Goal: Task Accomplishment & Management: Use online tool/utility

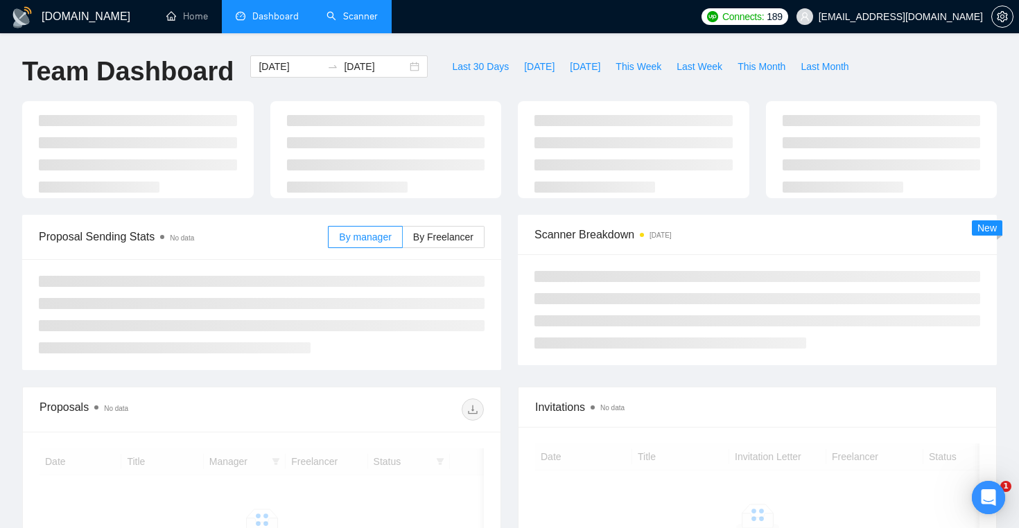
click at [364, 21] on link "Scanner" at bounding box center [352, 16] width 51 height 12
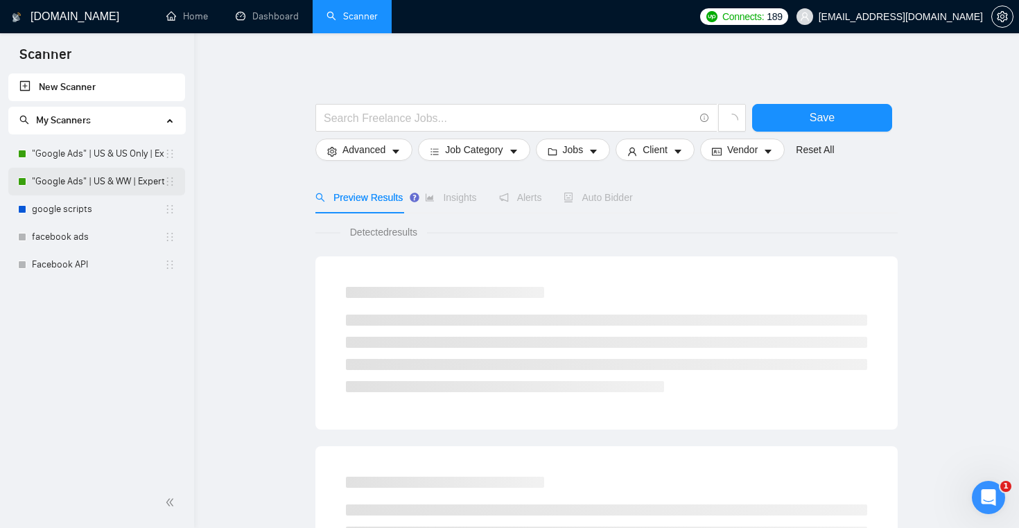
click at [116, 173] on link ""Google Ads" | US & WW | Expert" at bounding box center [98, 182] width 132 height 28
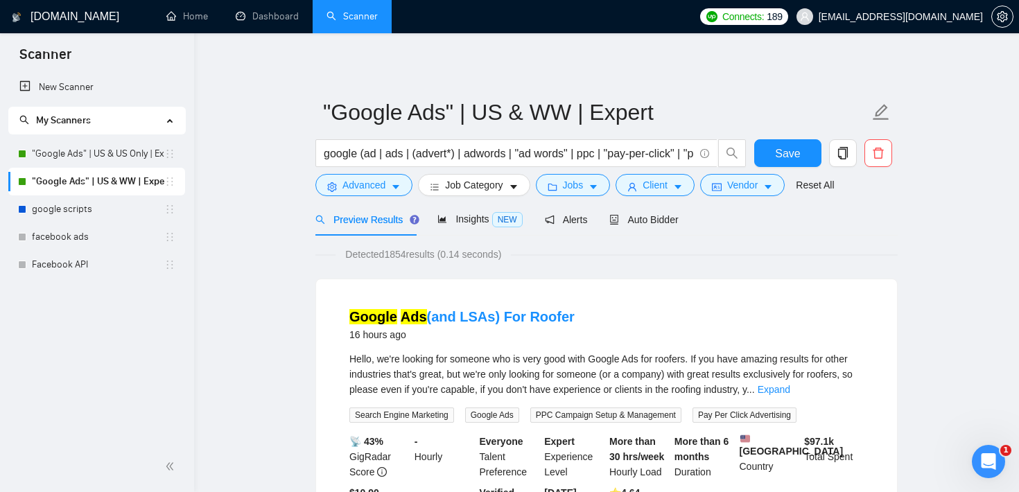
click at [36, 333] on div "New Scanner My Scanners "Google Ads" | US & US Only | Expert "Google Ads" | US …" at bounding box center [97, 257] width 194 height 368
click at [583, 184] on span "Jobs" at bounding box center [573, 184] width 21 height 15
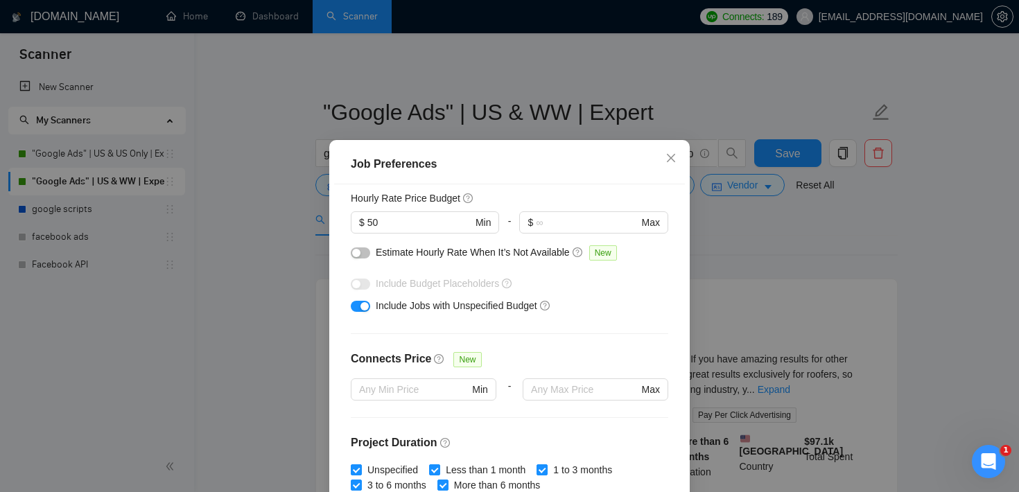
scroll to position [191, 0]
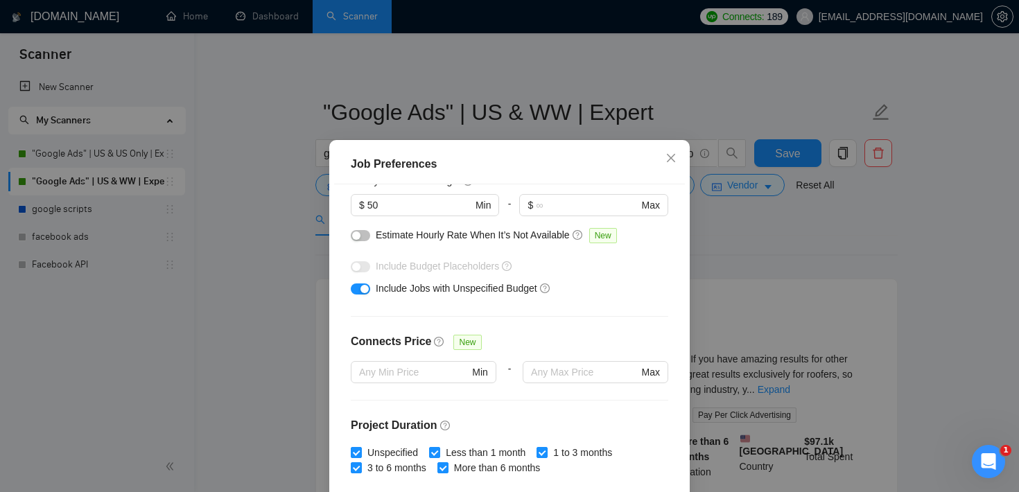
click at [729, 238] on div "Job Preferences Budget Project Type All Fixed Price Hourly Rate Fixed Price Bud…" at bounding box center [509, 246] width 1019 height 492
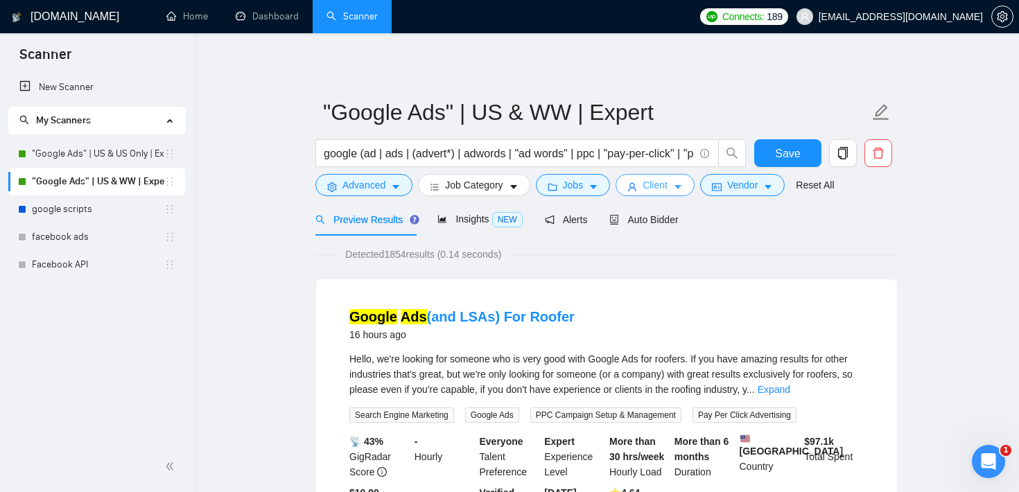
click at [678, 182] on button "Client" at bounding box center [655, 185] width 79 height 22
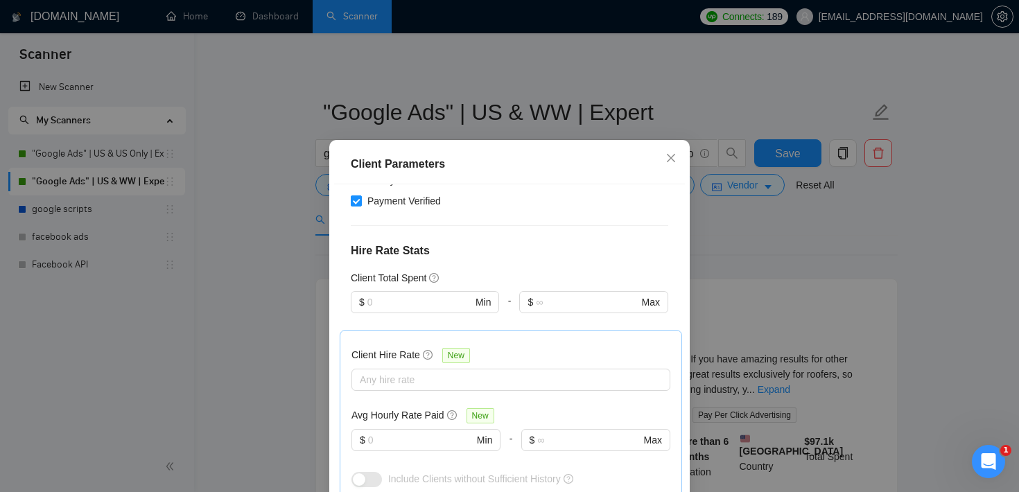
scroll to position [293, 0]
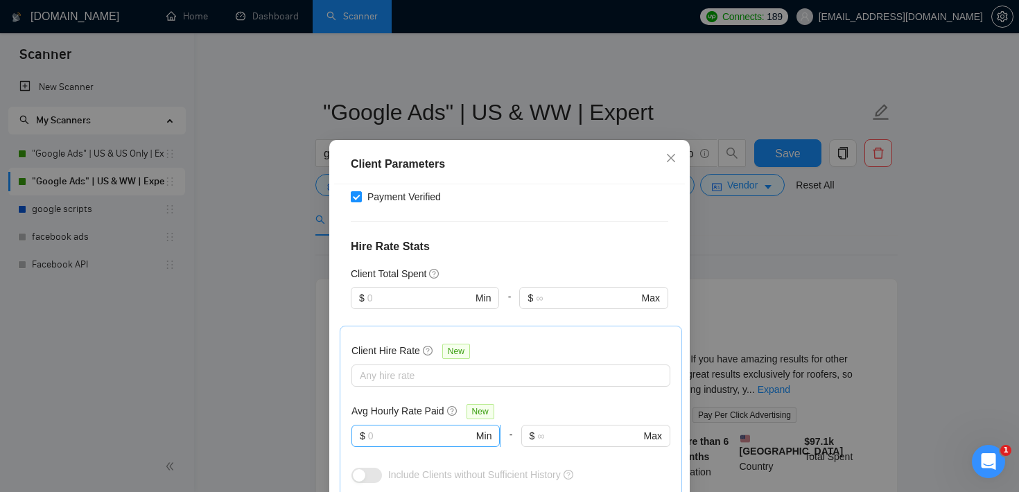
click at [404, 440] on input "text" at bounding box center [420, 435] width 105 height 15
click at [410, 390] on div "Client Hire Rate New Any hire rate Avg Hourly Rate Paid New $ Min - $ Max Inclu…" at bounding box center [511, 412] width 319 height 148
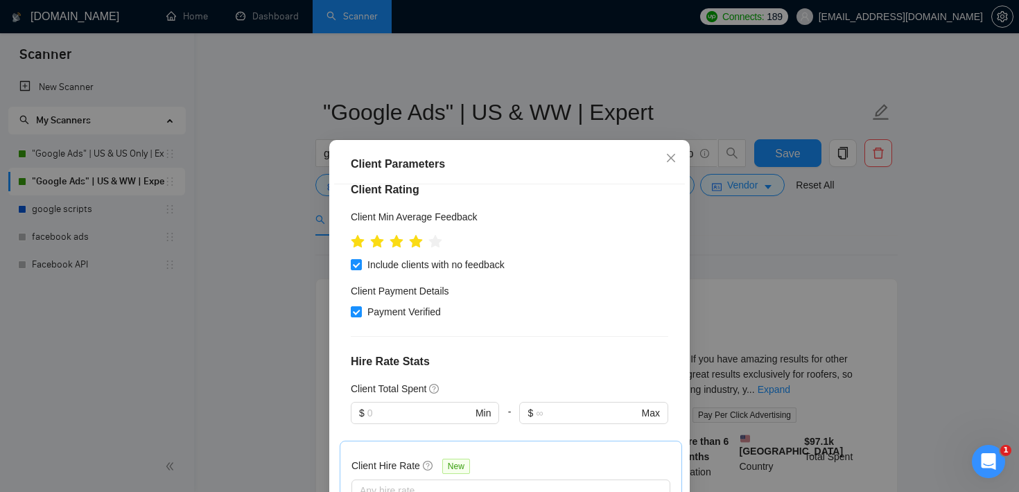
scroll to position [145, 0]
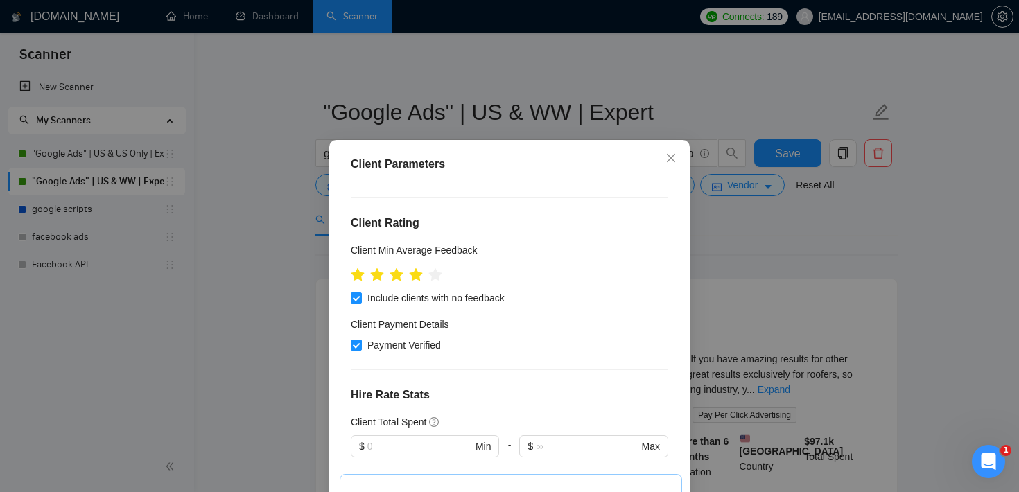
click at [865, 211] on div "Client Parameters Client Location Include Client Countries [GEOGRAPHIC_DATA] Ex…" at bounding box center [509, 246] width 1019 height 492
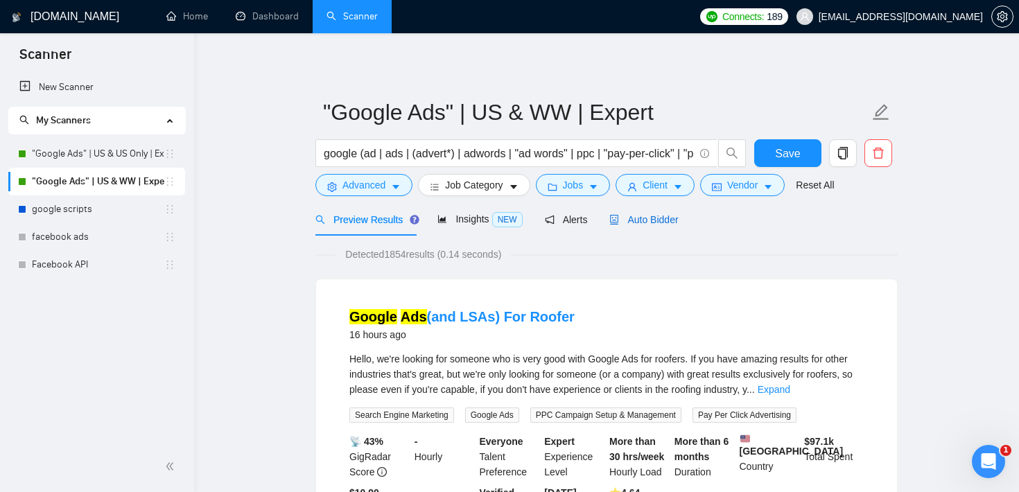
click at [657, 219] on span "Auto Bidder" at bounding box center [643, 219] width 69 height 11
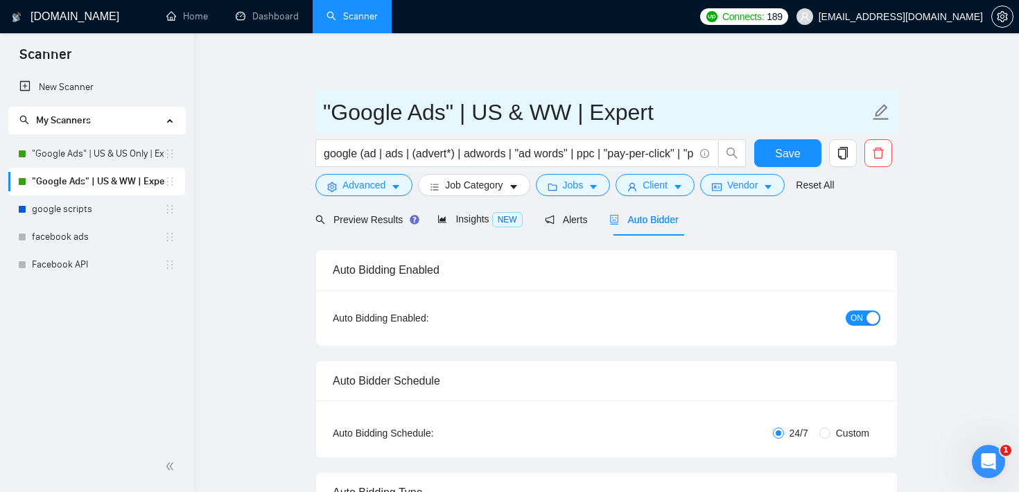
checkbox input "true"
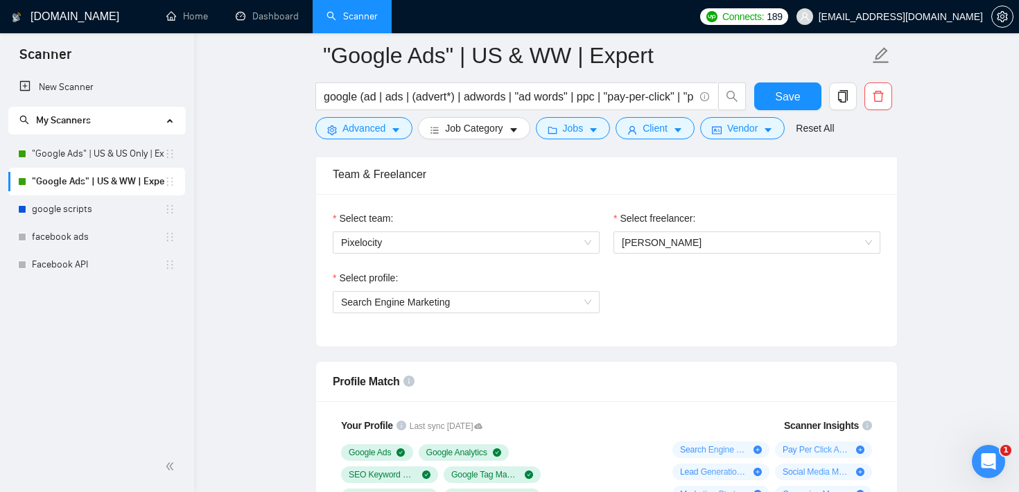
scroll to position [691, 0]
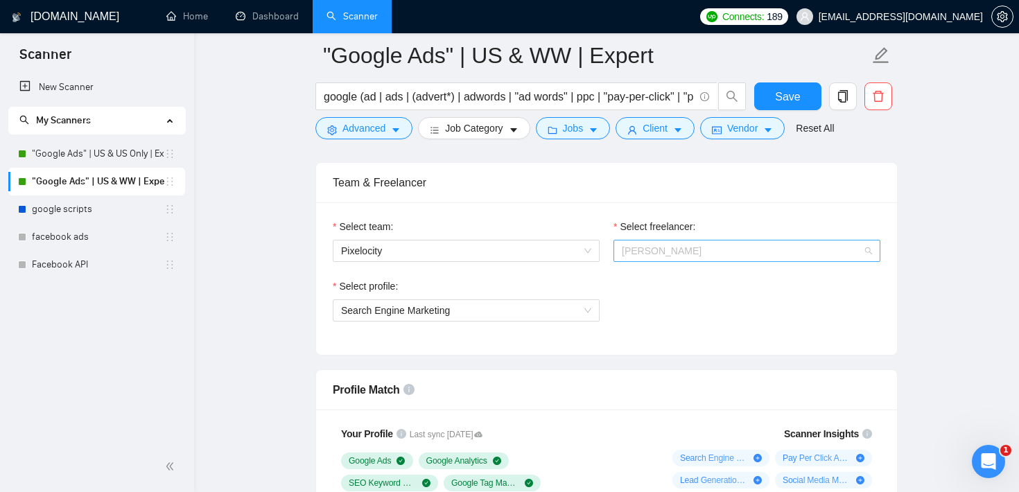
click at [719, 250] on span "[PERSON_NAME]" at bounding box center [747, 251] width 250 height 21
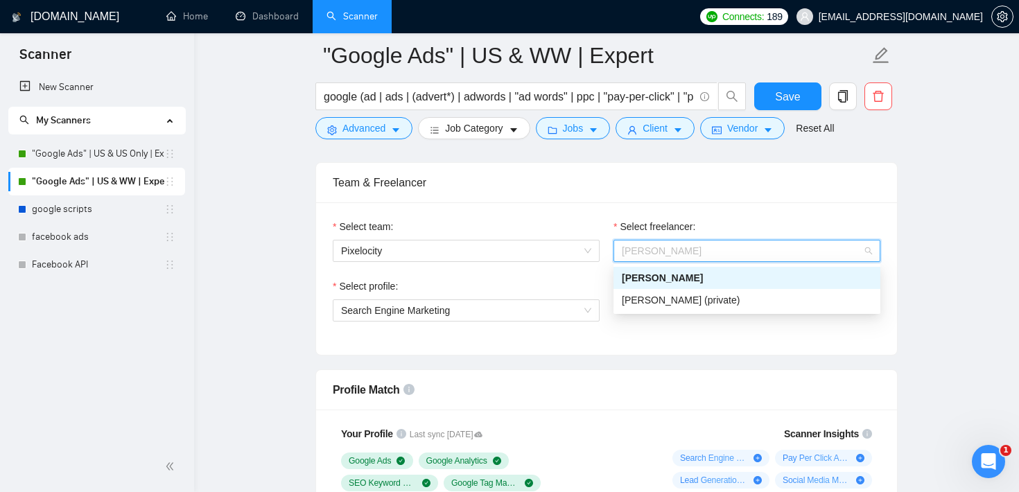
click at [727, 191] on div "Team & Freelancer" at bounding box center [607, 183] width 548 height 40
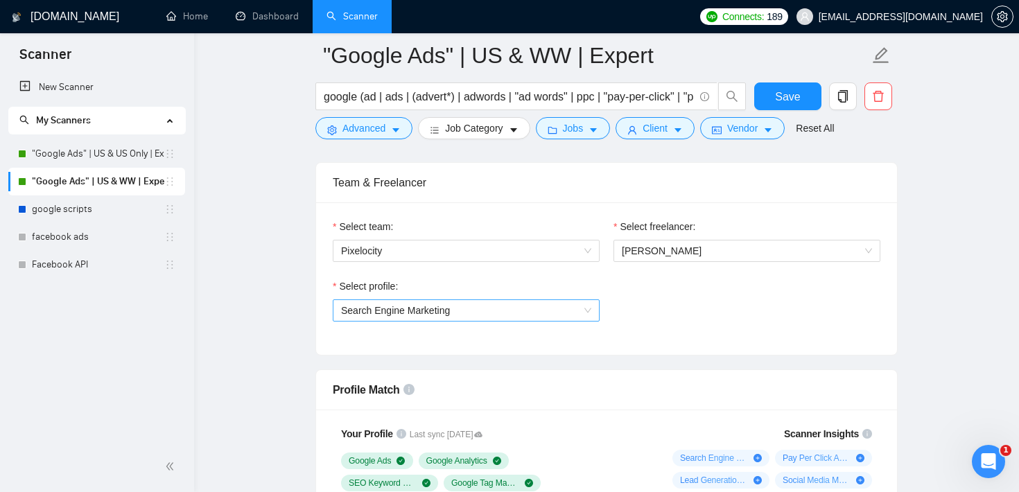
click at [550, 313] on span "Search Engine Marketing" at bounding box center [466, 310] width 250 height 21
click at [641, 293] on div "Select profile: Search Engine Marketing" at bounding box center [607, 309] width 562 height 60
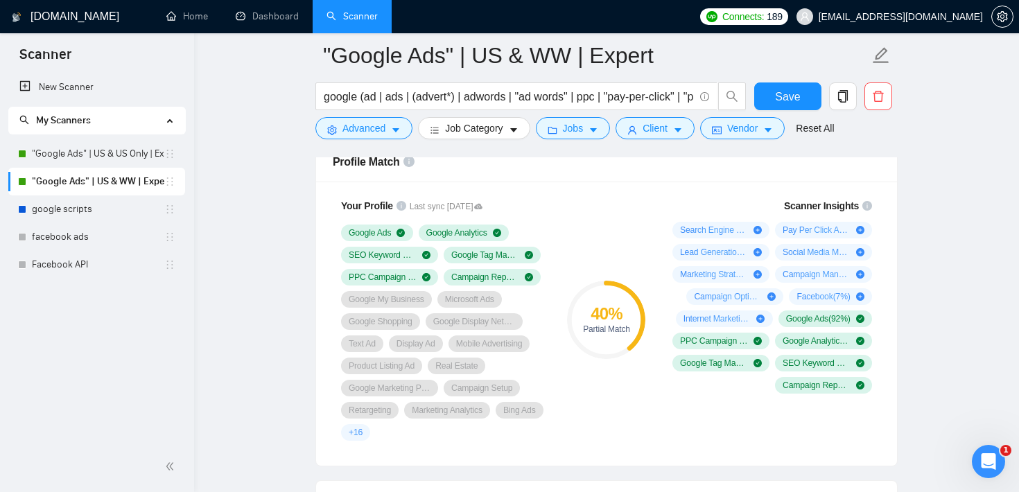
scroll to position [910, 0]
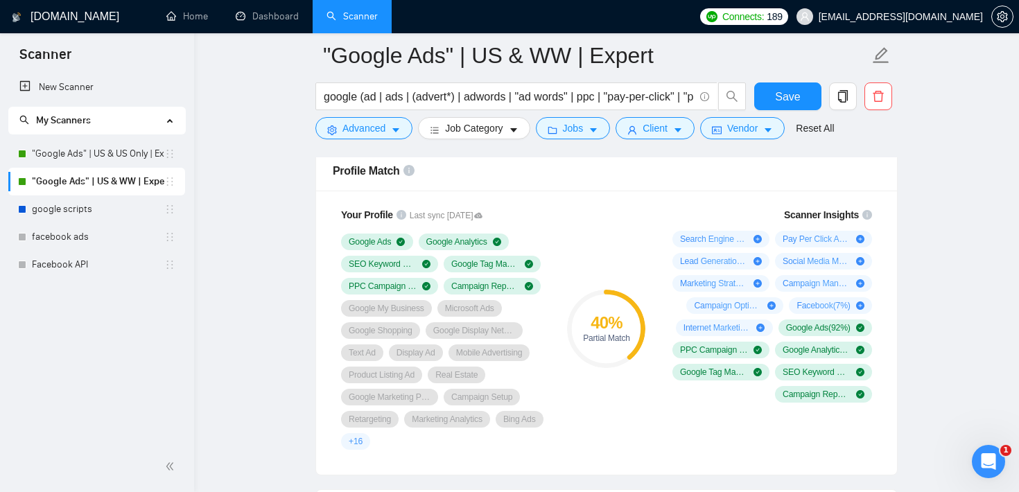
click at [625, 221] on div "40 % Partial Match" at bounding box center [606, 328] width 93 height 259
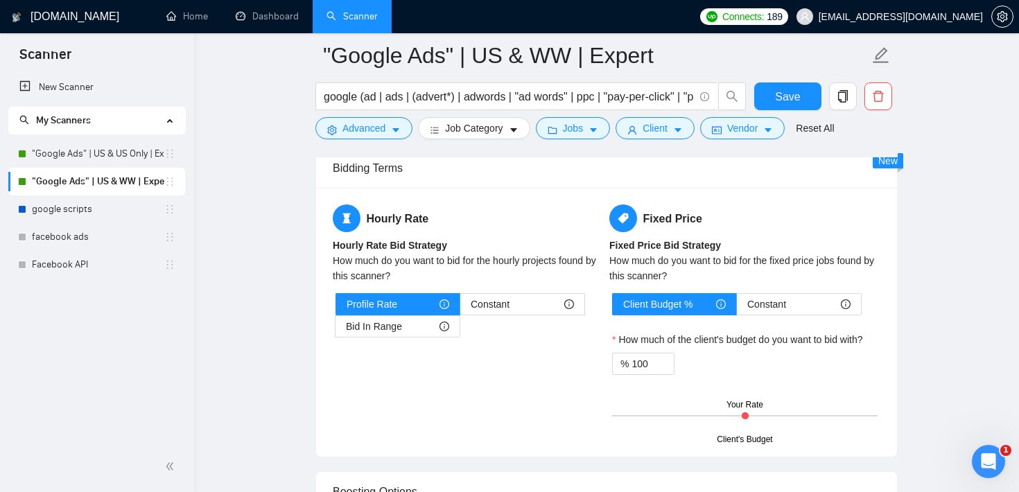
scroll to position [2167, 0]
click at [500, 306] on span "Constant" at bounding box center [490, 305] width 39 height 21
click at [460, 309] on input "Constant" at bounding box center [460, 309] width 0 height 0
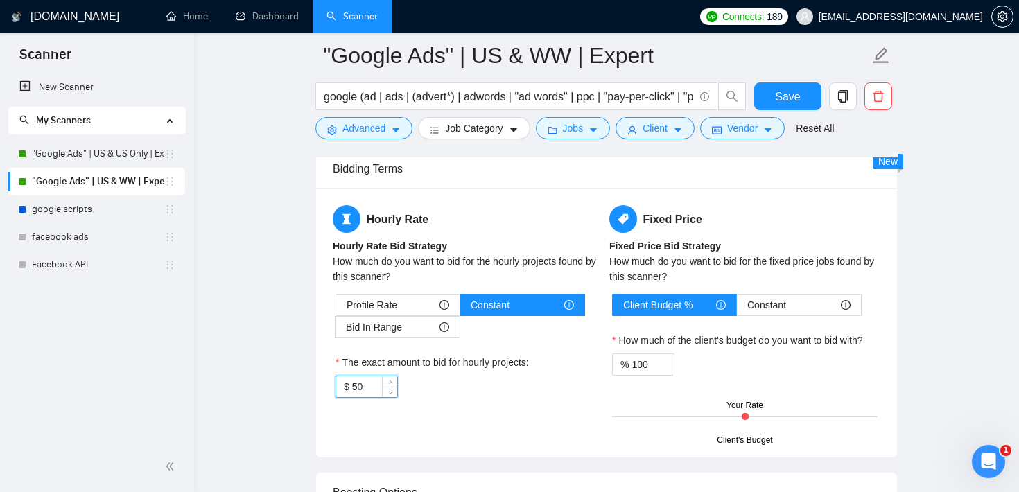
click at [372, 383] on input "50" at bounding box center [374, 386] width 45 height 21
type input "5"
type input "70"
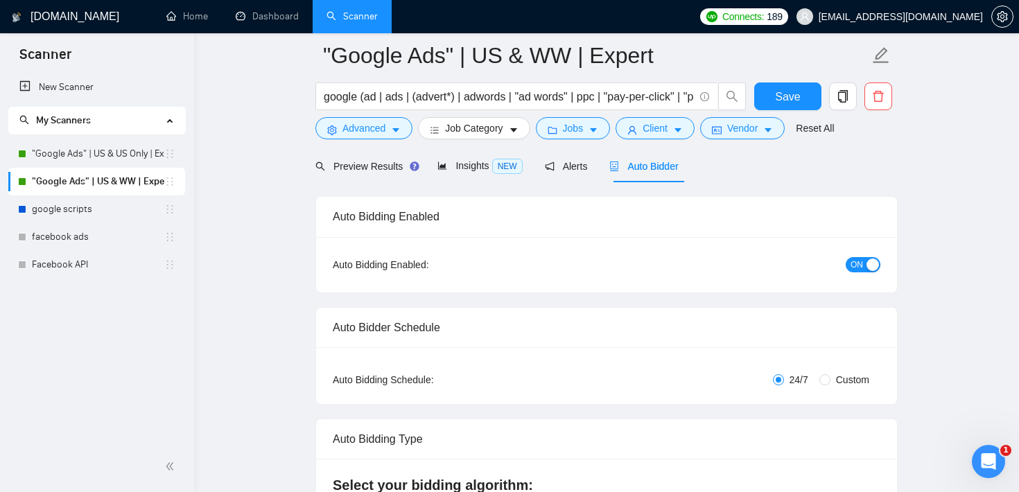
scroll to position [0, 0]
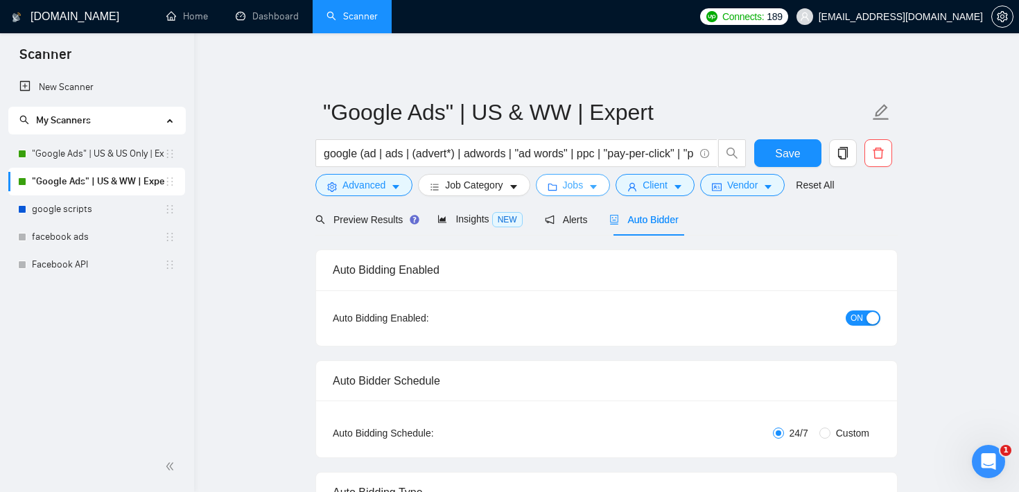
click at [580, 189] on span "Jobs" at bounding box center [573, 184] width 21 height 15
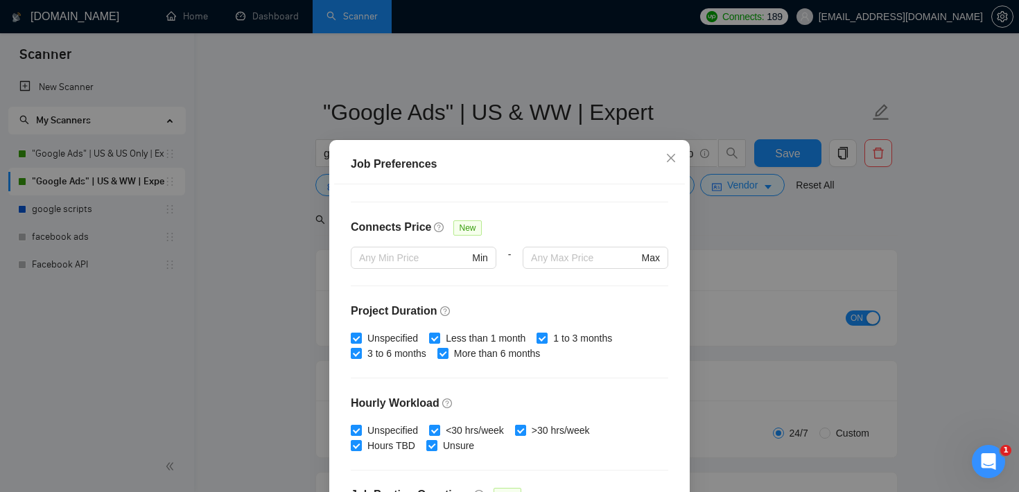
scroll to position [318, 0]
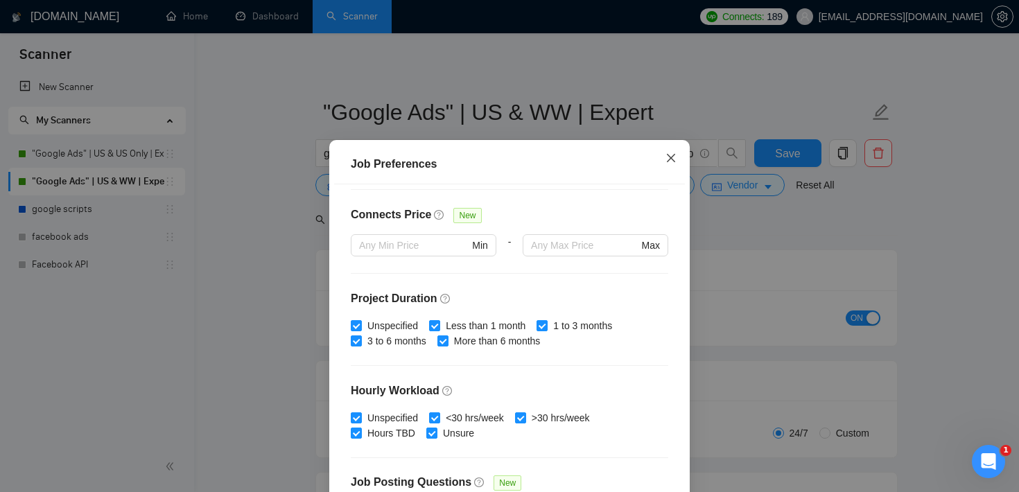
click at [673, 155] on icon "close" at bounding box center [671, 158] width 11 height 11
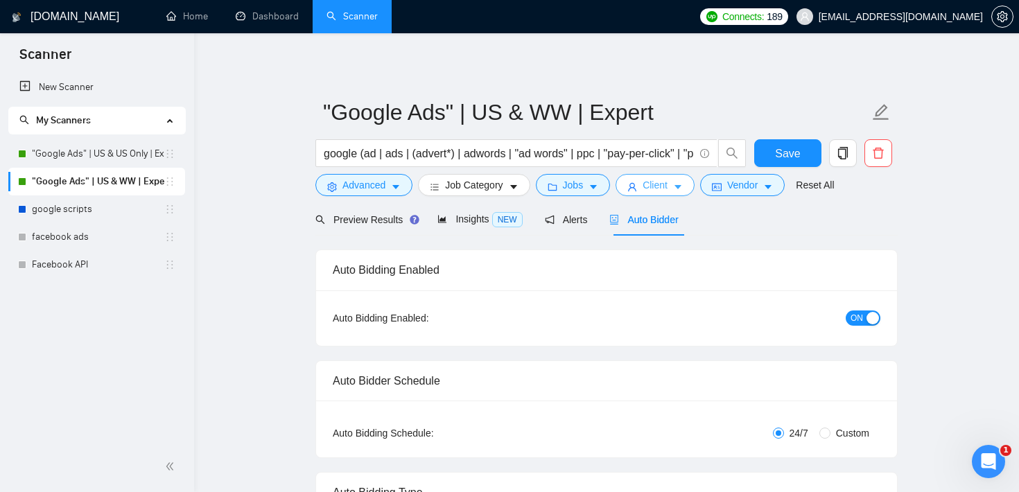
click at [645, 179] on button "Client" at bounding box center [655, 185] width 79 height 22
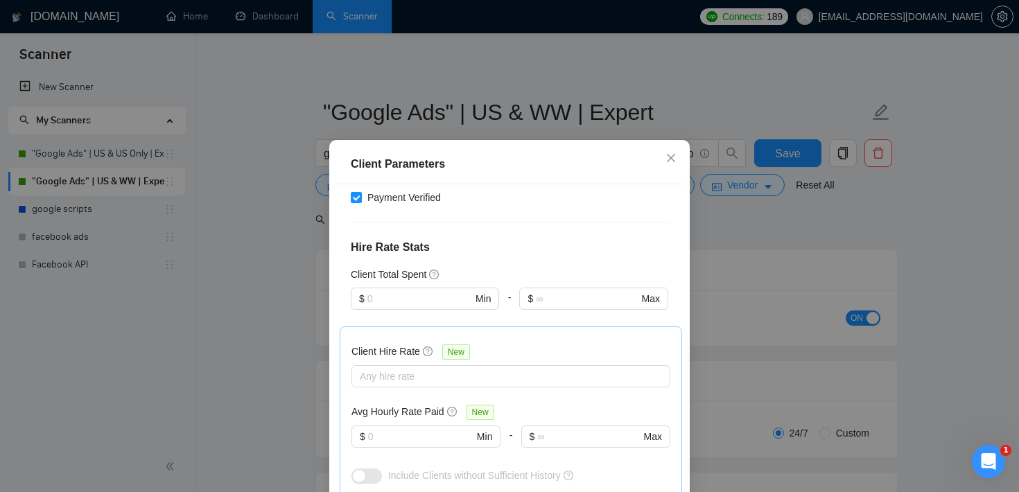
scroll to position [297, 0]
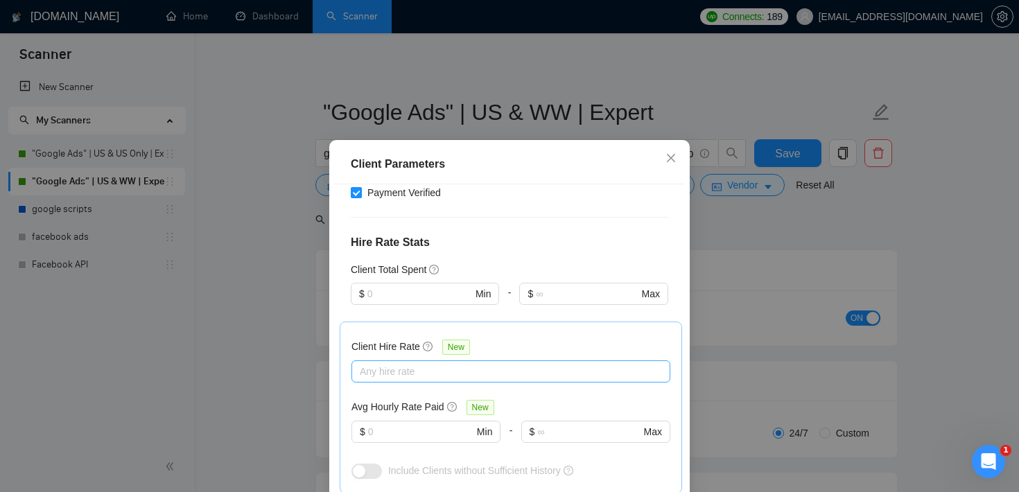
click at [431, 372] on div at bounding box center [504, 371] width 298 height 17
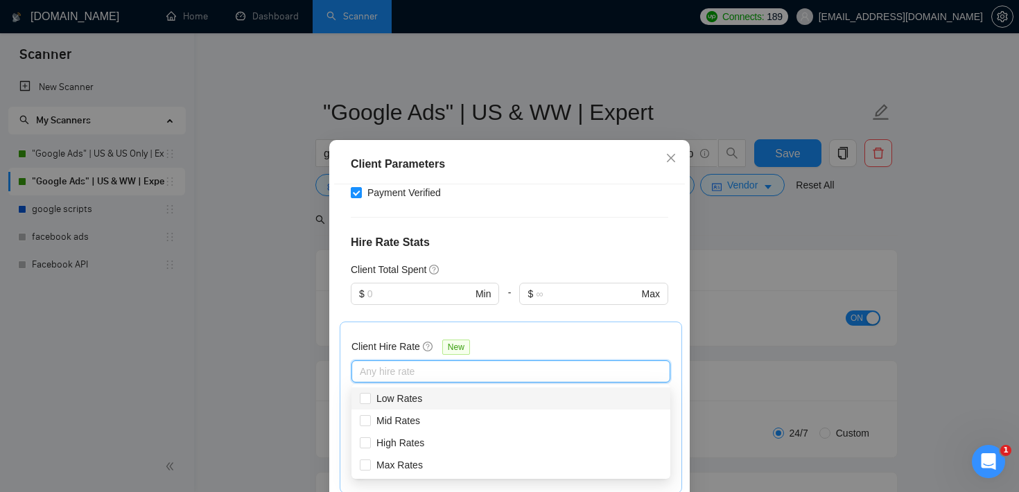
click at [428, 324] on div "Client Hire Rate New Any hire rate Avg Hourly Rate Paid New $ Min - $ Max Inclu…" at bounding box center [511, 408] width 342 height 172
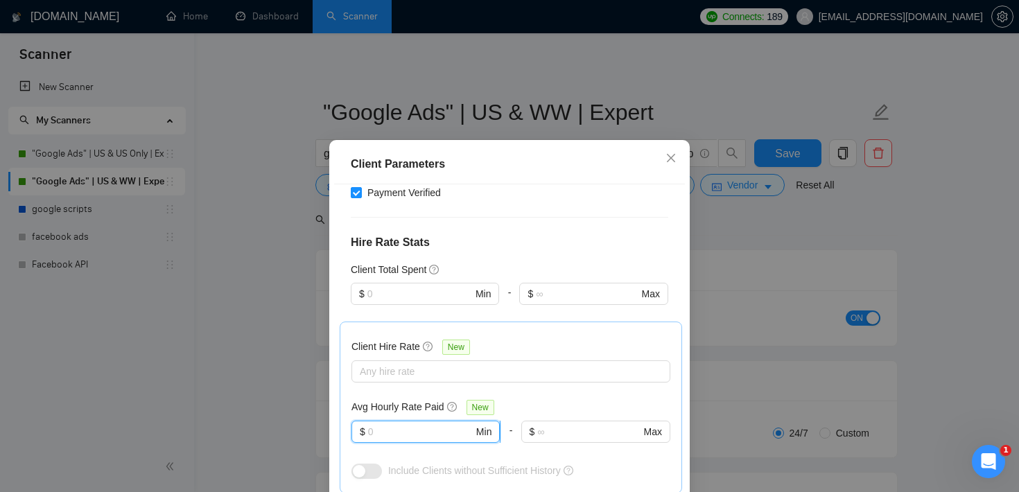
click at [408, 435] on input "text" at bounding box center [420, 431] width 105 height 15
click at [430, 290] on input "text" at bounding box center [419, 293] width 105 height 15
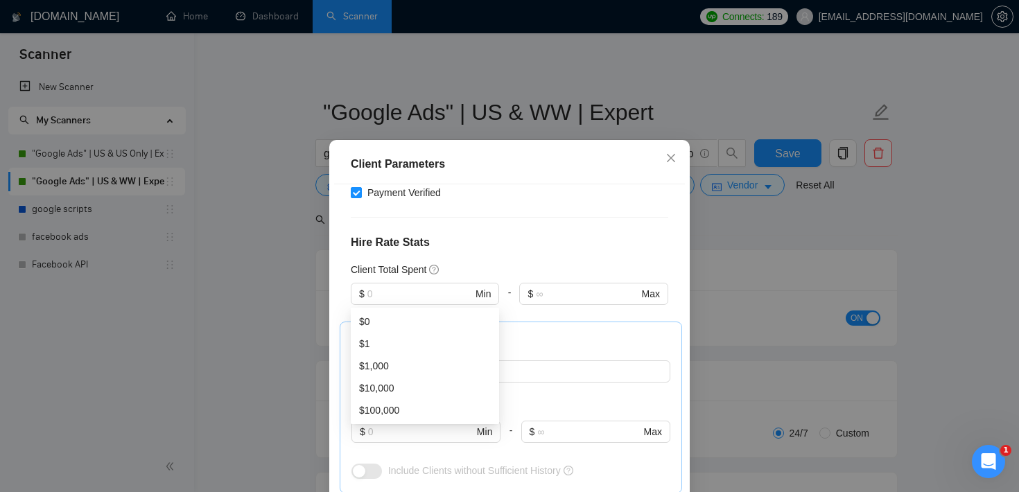
click at [498, 248] on h4 "Hire Rate Stats" at bounding box center [510, 242] width 318 height 17
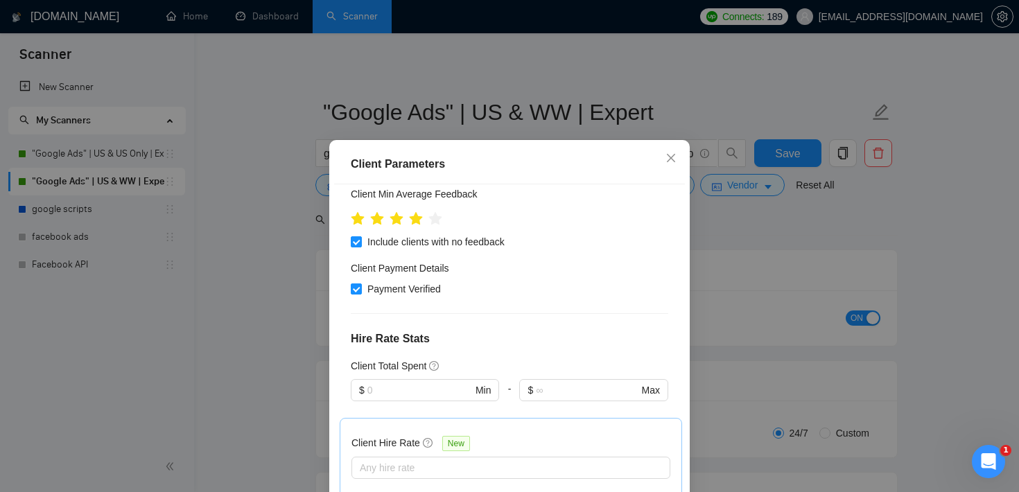
scroll to position [200, 0]
click at [673, 155] on icon "close" at bounding box center [671, 158] width 11 height 11
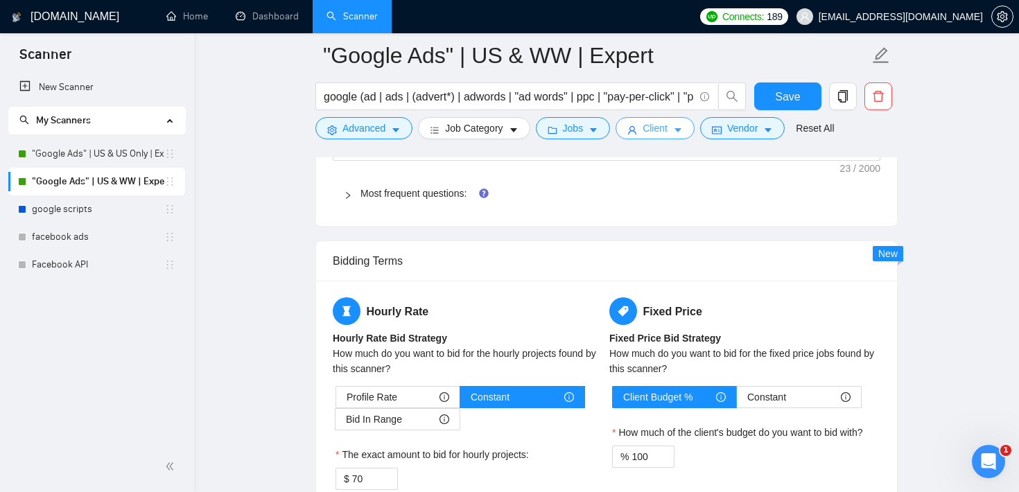
scroll to position [2228, 0]
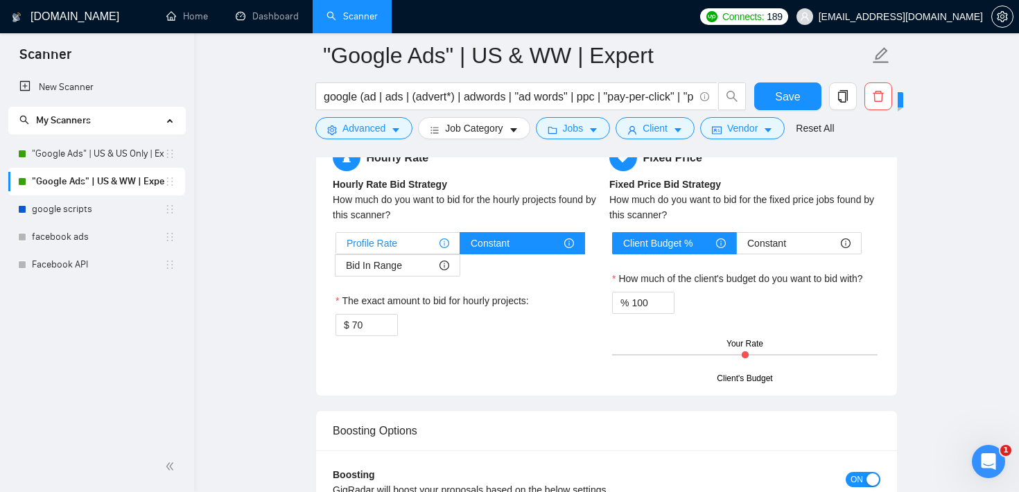
click at [389, 239] on span "Profile Rate" at bounding box center [372, 243] width 51 height 21
click at [336, 247] on input "Profile Rate" at bounding box center [336, 247] width 0 height 0
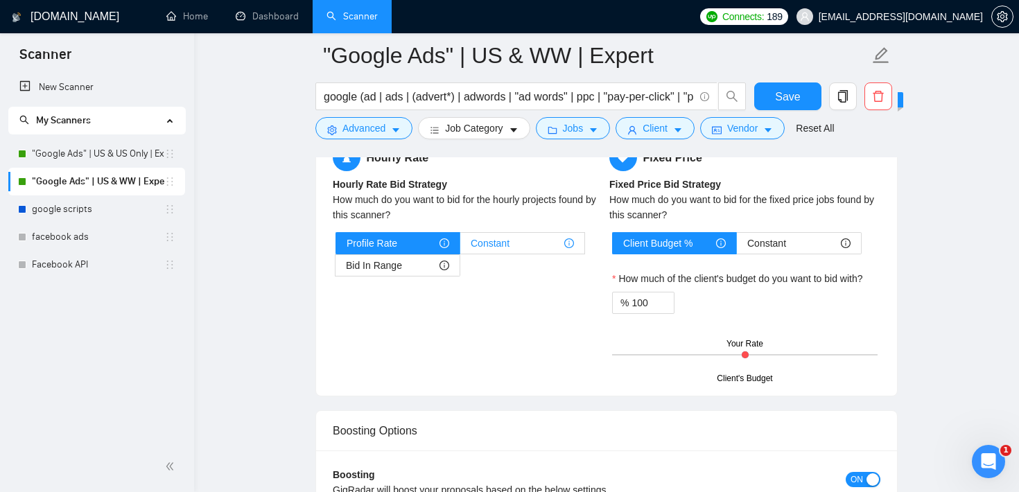
click at [527, 243] on div "Constant" at bounding box center [522, 243] width 103 height 21
click at [460, 247] on input "Constant" at bounding box center [460, 247] width 0 height 0
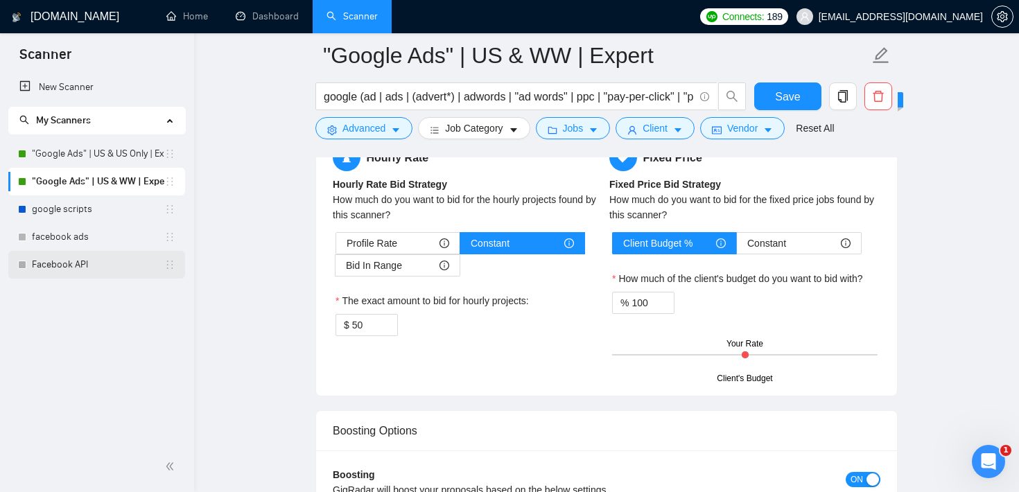
click at [78, 263] on link "Facebook API" at bounding box center [98, 265] width 132 height 28
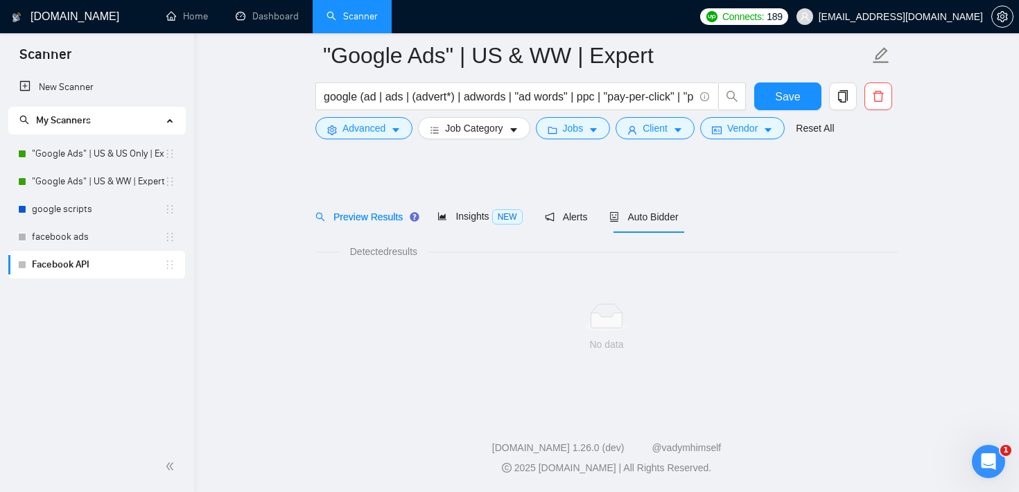
scroll to position [14, 0]
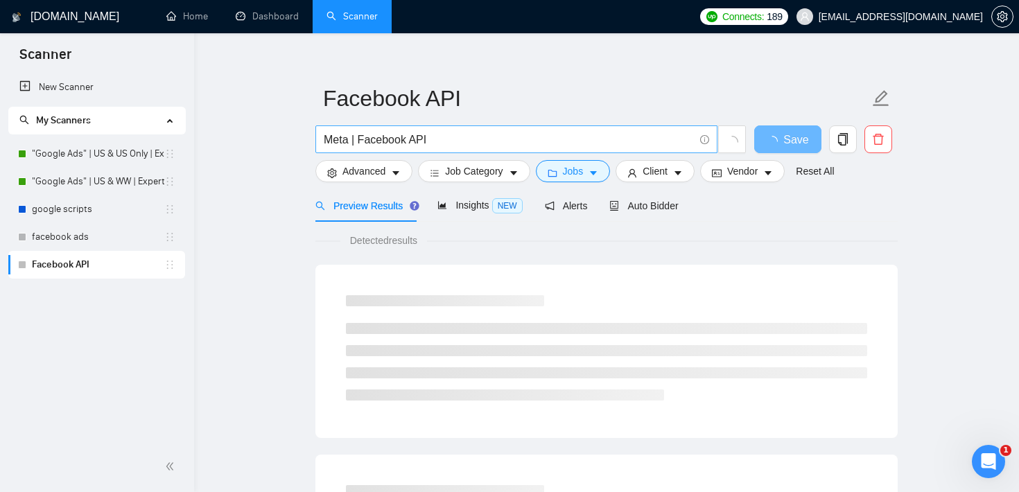
click at [387, 139] on input "Meta | Facebook API" at bounding box center [509, 139] width 370 height 17
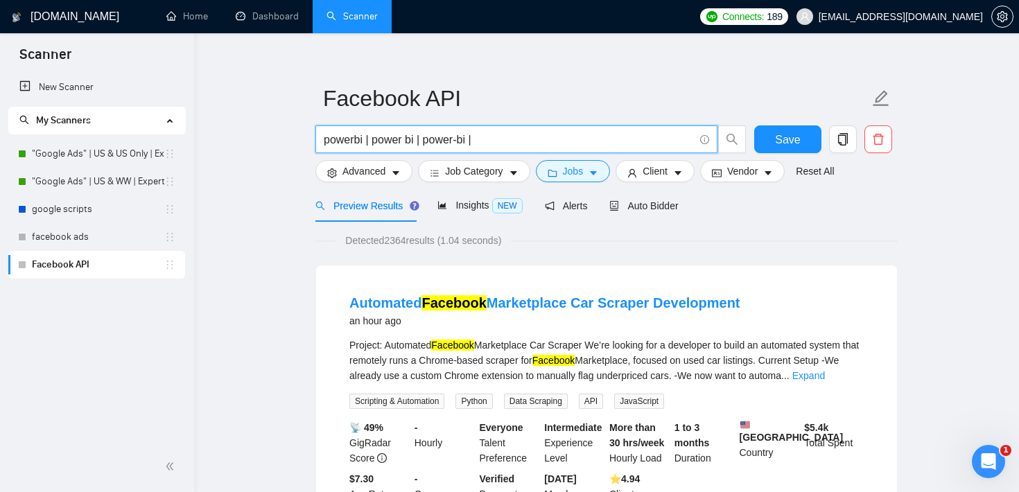
click at [372, 139] on input "powerbi | power bi | power-bi |" at bounding box center [509, 139] width 370 height 17
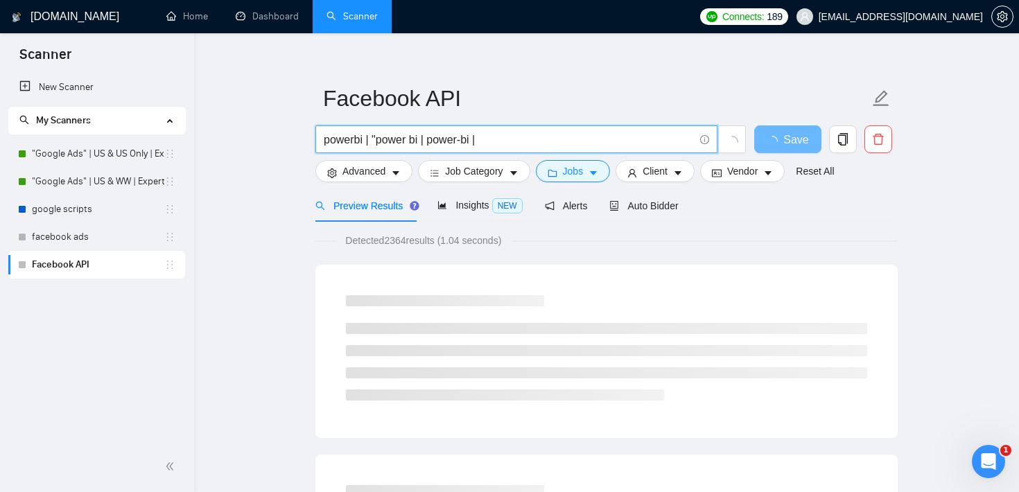
click at [419, 141] on input "powerbi | "power bi | power-bi |" at bounding box center [509, 139] width 370 height 17
click at [435, 141] on input "powerbi | "power bi" | power-bi |" at bounding box center [509, 139] width 370 height 17
click at [483, 138] on input "powerbi | "power bi" | "power-bi |" at bounding box center [509, 139] width 370 height 17
click at [523, 138] on input "powerbi | "power bi" | "power-bi" |" at bounding box center [509, 139] width 370 height 17
click at [557, 136] on input "powerbi | "power bi" | "power-bi" | sharepoint | share point"" at bounding box center [509, 139] width 370 height 17
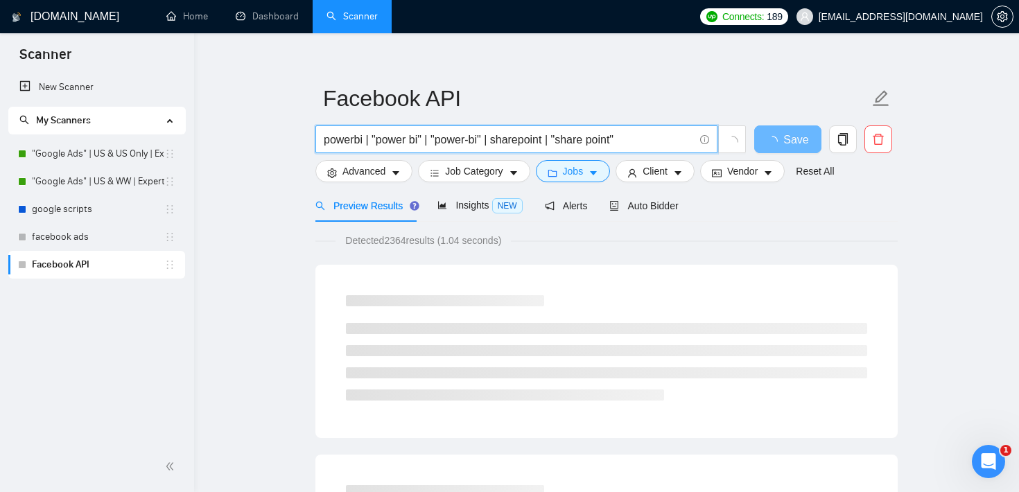
click at [630, 139] on input "powerbi | "power bi" | "power-bi" | sharepoint | "share point"" at bounding box center [509, 139] width 370 height 17
click at [598, 140] on input "powerbi | "power bi" | "power-bi" | sharepoint | "share point" | excel | perfor…" at bounding box center [509, 139] width 370 height 17
click at [636, 144] on input "powerbi | "power bi" | "power-bi" | sharepoint | "share point" | excel | "perfo…" at bounding box center [509, 139] width 370 height 17
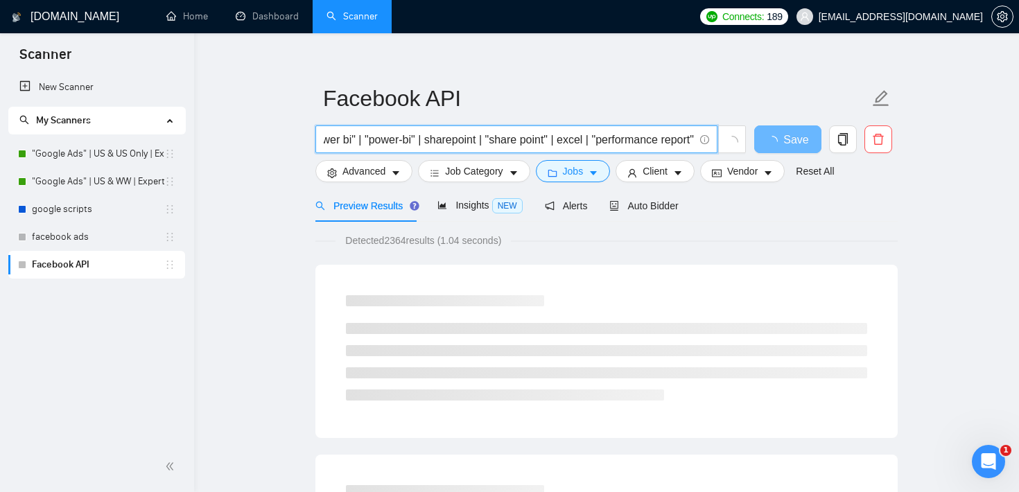
click at [693, 138] on input "powerbi | "power bi" | "power-bi" | sharepoint | "share point" | excel | "perfo…" at bounding box center [509, 139] width 370 height 17
drag, startPoint x: 688, startPoint y: 138, endPoint x: 577, endPoint y: 140, distance: 110.9
click at [577, 140] on input "powerbi | "power bi" | "power-bi" | sharepoint | "share point" | excel | "perfo…" at bounding box center [509, 139] width 370 height 17
click at [693, 138] on input "powerbi | "power bi" | "power-bi" | sharepoint | "share point" | excel | "perfo…" at bounding box center [509, 139] width 370 height 17
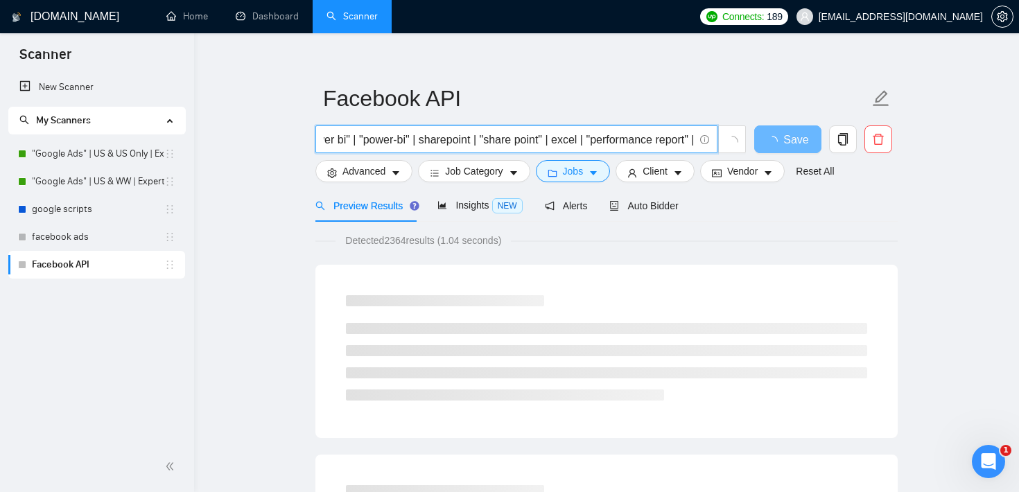
paste input ""performance report""
click at [686, 139] on input "powerbi | "power bi" | "power-bi" | sharepoint | "share point" | excel | "perfo…" at bounding box center [509, 139] width 370 height 17
drag, startPoint x: 562, startPoint y: 140, endPoint x: 684, endPoint y: 137, distance: 121.4
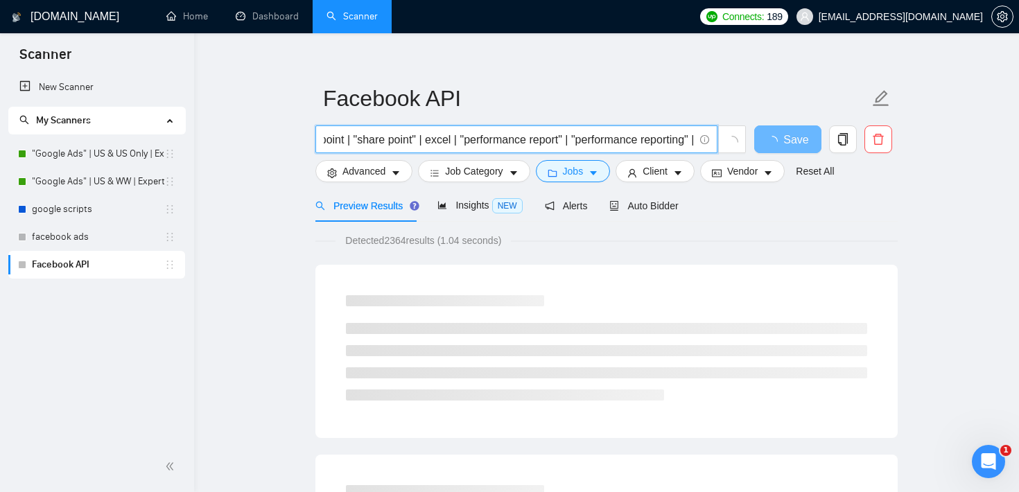
click at [684, 137] on input "powerbi | "power bi" | "power-bi" | sharepoint | "share point" | excel | "perfo…" at bounding box center [509, 139] width 370 height 17
click at [691, 140] on input "powerbi | "power bi" | "power-bi" | sharepoint | "share point" | excel | "perfo…" at bounding box center [509, 139] width 370 height 17
paste input ""performance reporting""
click at [686, 140] on input "powerbi | "power bi" | "power-bi" | sharepoint | "share point" | excel | "perfo…" at bounding box center [509, 139] width 370 height 17
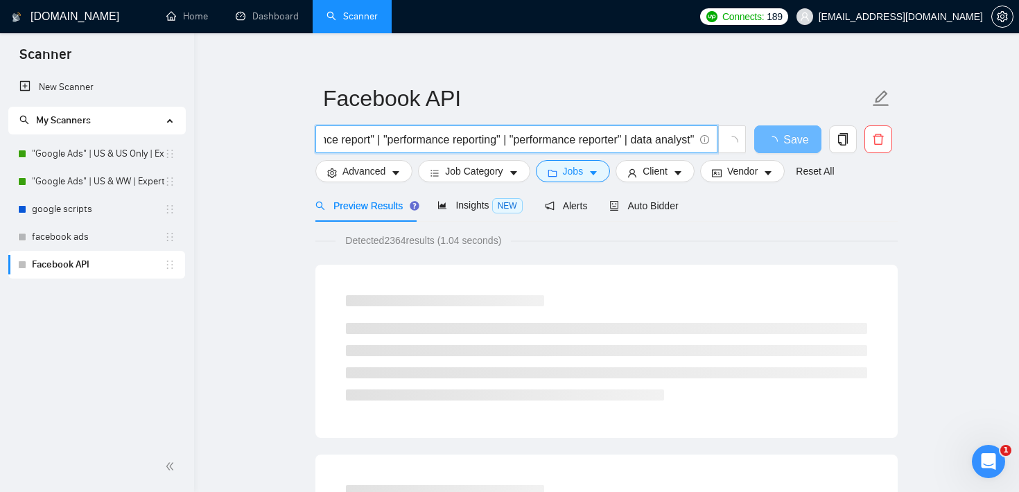
scroll to position [0, 416]
click at [630, 135] on input "powerbi | "power bi" | "power-bi" | sharepoint | "share point" | excel | "perfo…" at bounding box center [509, 139] width 370 height 17
drag, startPoint x: 612, startPoint y: 139, endPoint x: 686, endPoint y: 137, distance: 73.5
click at [686, 137] on input "powerbi | "power bi" | "power-bi" | sharepoint | "share point" | excel | "perfo…" at bounding box center [509, 139] width 370 height 17
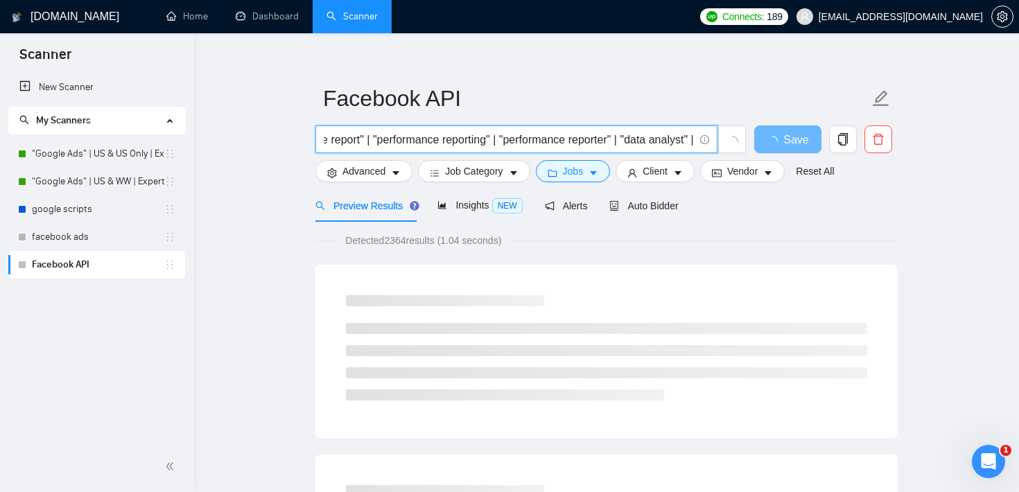
click at [690, 139] on input "powerbi | "power bi" | "power-bi" | sharepoint | "share point" | excel | "perfo…" at bounding box center [509, 139] width 370 height 17
paste input ""data analyst""
click at [688, 141] on input "powerbi | "power bi" | "power-bi" | sharepoint | "share point" | excel | "perfo…" at bounding box center [509, 139] width 370 height 17
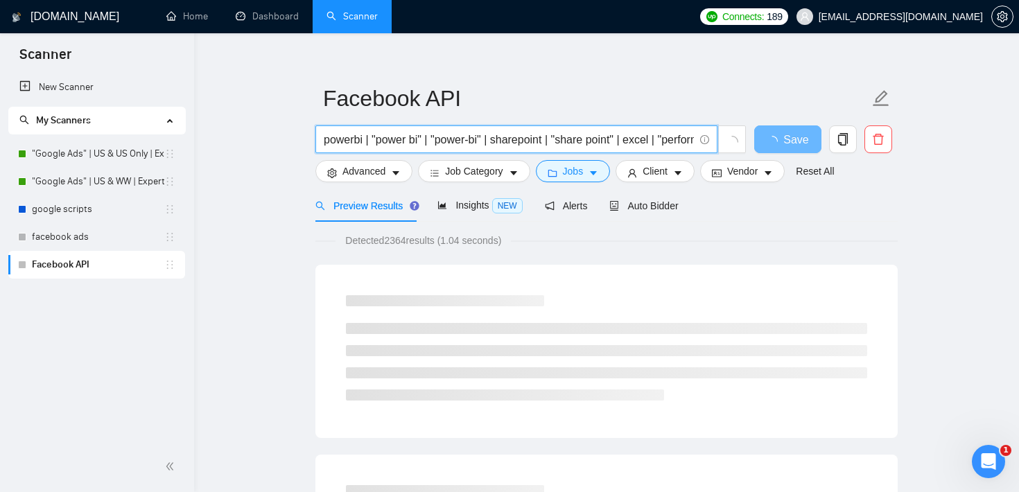
drag, startPoint x: 691, startPoint y: 143, endPoint x: 213, endPoint y: 126, distance: 478.7
type input "powerbi | "power bi" | "power-bi" | sharepoint | "share point" | excel | "perfo…"
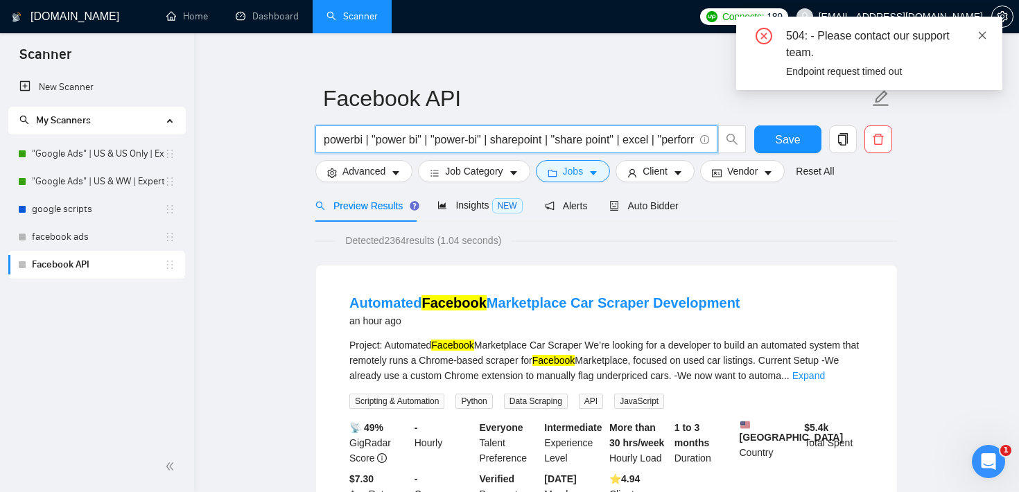
click at [985, 39] on icon "close" at bounding box center [983, 36] width 10 height 10
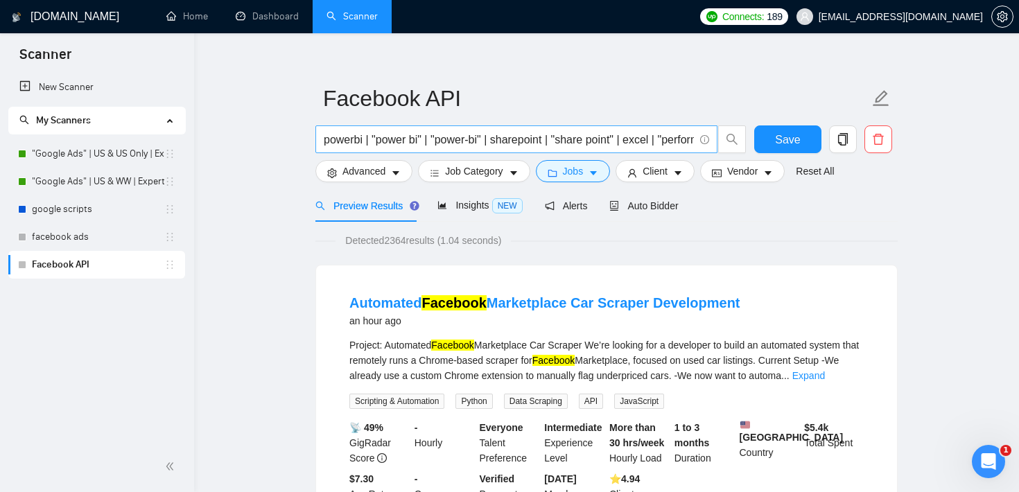
click at [609, 142] on input "powerbi | "power bi" | "power-bi" | sharepoint | "share point" | excel | "perfo…" at bounding box center [509, 139] width 370 height 17
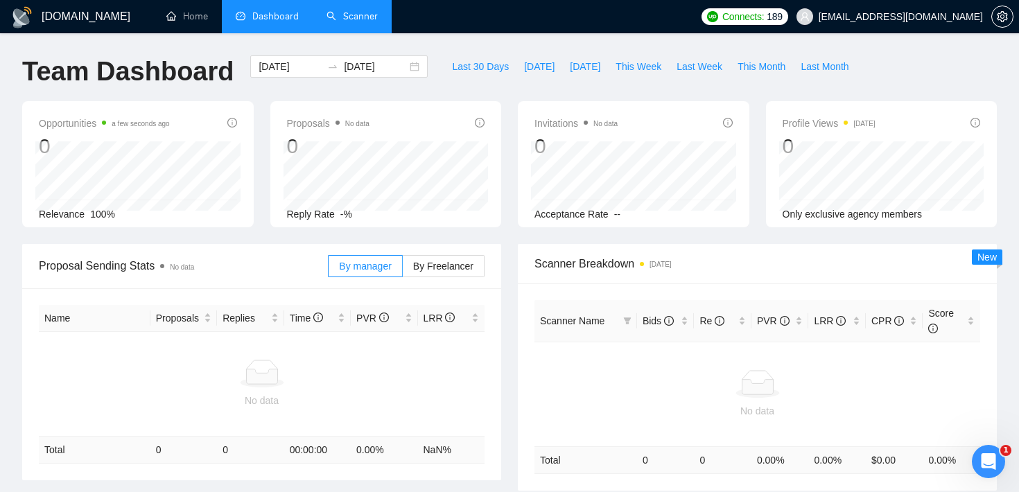
click at [364, 22] on link "Scanner" at bounding box center [352, 16] width 51 height 12
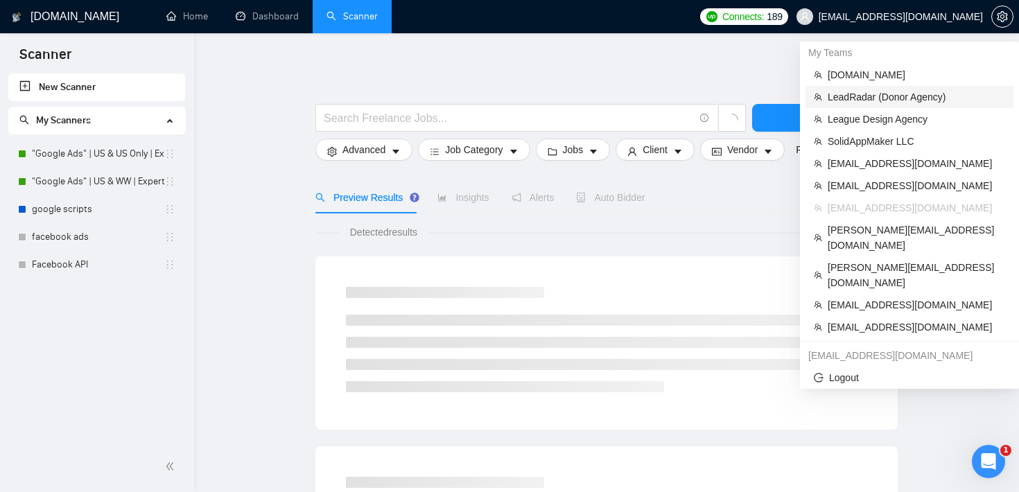
click at [901, 98] on span "LeadRadar (Donor Agency)" at bounding box center [916, 96] width 177 height 15
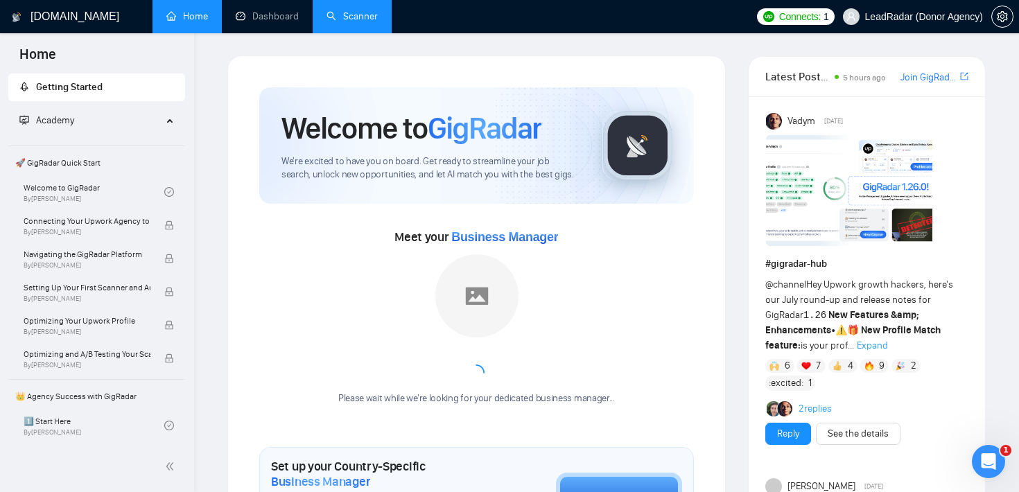
click at [358, 10] on link "Scanner" at bounding box center [352, 16] width 51 height 12
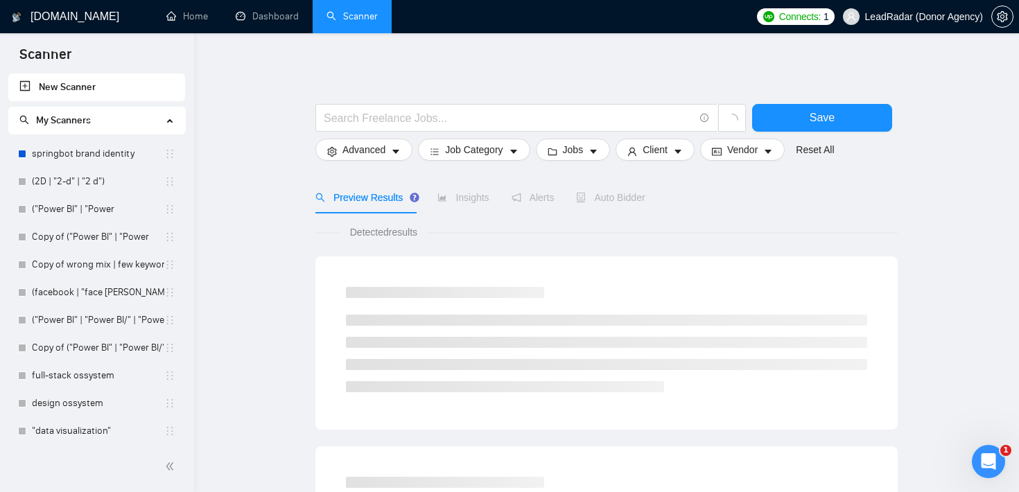
click at [92, 121] on span "My Scanners" at bounding box center [90, 121] width 143 height 28
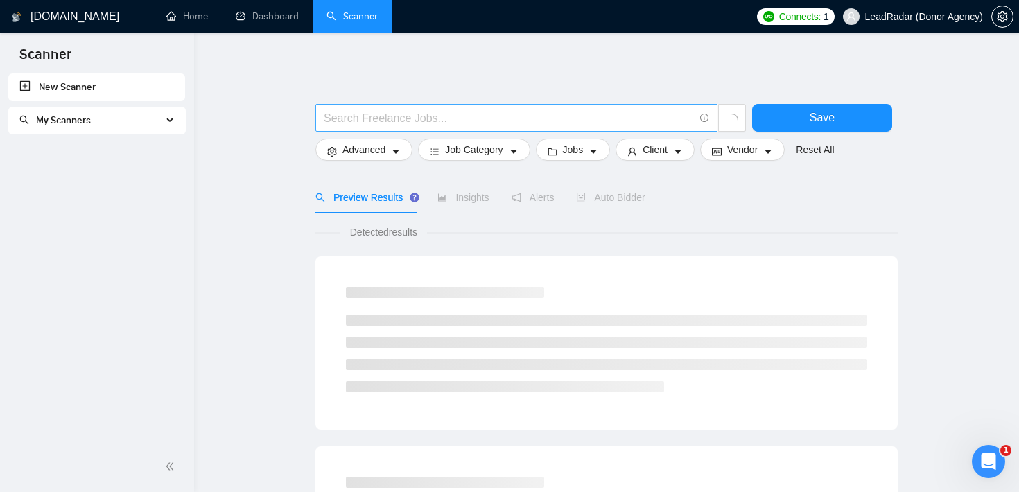
click at [341, 112] on input "text" at bounding box center [509, 118] width 370 height 17
paste input "powerbi | "power bi" | "power-bi" | sharepoint | "share point" | excel | "perfo…"
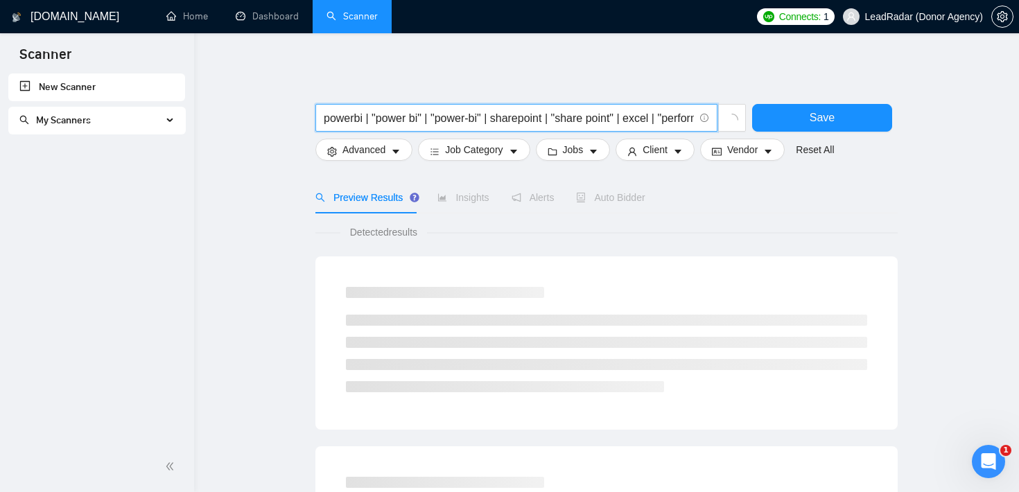
scroll to position [0, 508]
type input "powerbi | "power bi" | "power-bi" | sharepoint | "share point" | excel | "perfo…"
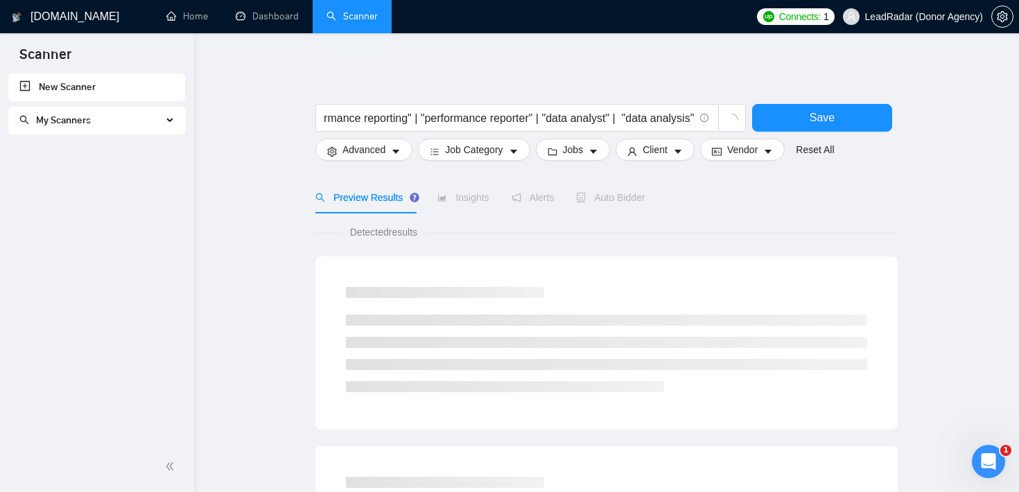
scroll to position [0, 0]
click at [90, 121] on span "My Scanners" at bounding box center [63, 120] width 55 height 12
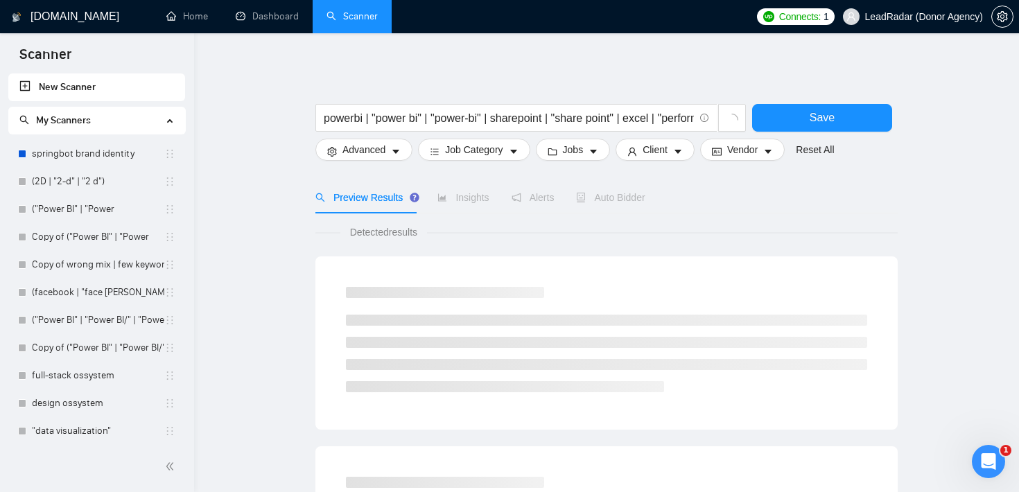
click at [848, 116] on button "Save" at bounding box center [822, 118] width 140 height 28
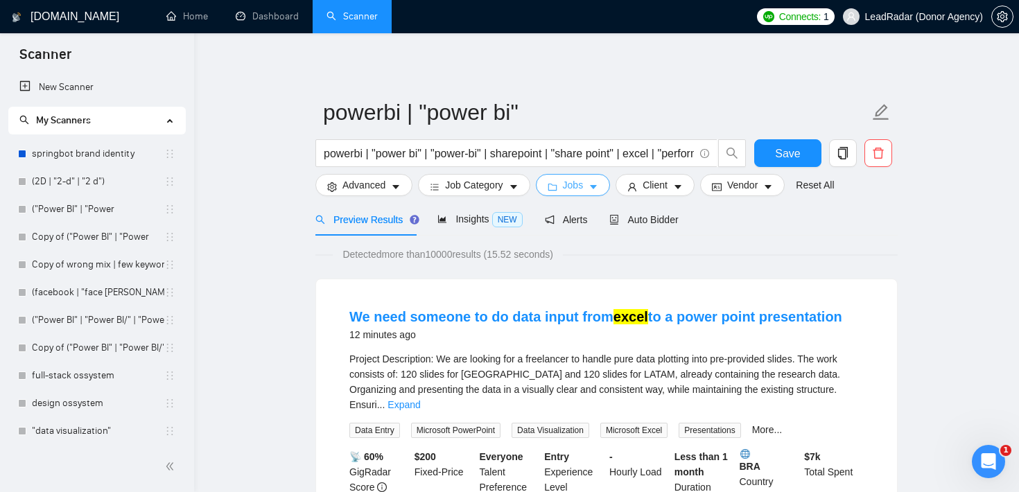
click at [575, 185] on span "Jobs" at bounding box center [573, 184] width 21 height 15
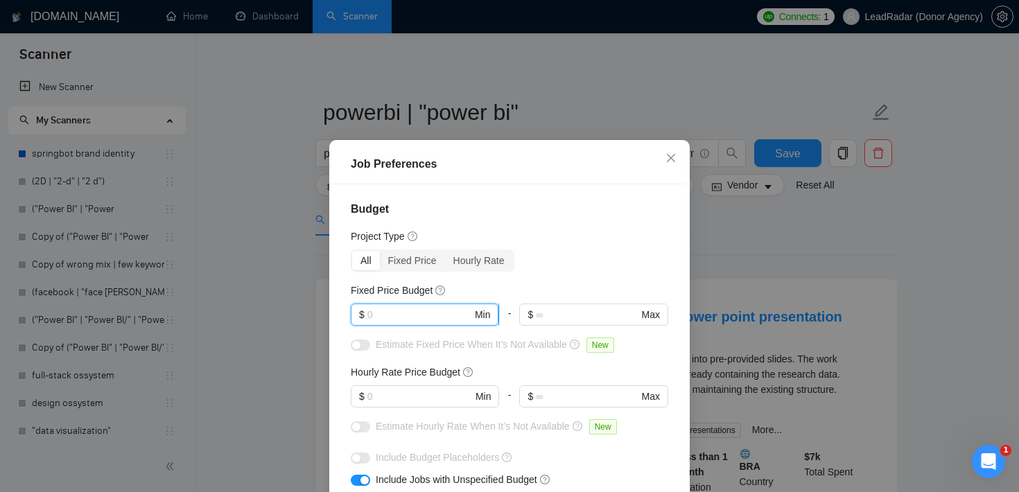
click at [401, 313] on input "text" at bounding box center [419, 314] width 105 height 15
type input "5000"
click at [385, 392] on input "text" at bounding box center [419, 396] width 105 height 15
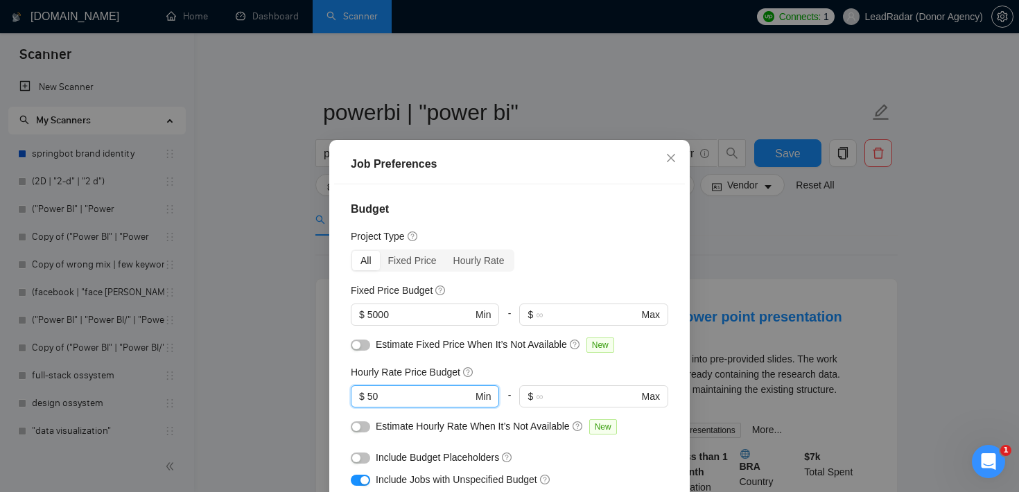
scroll to position [33, 0]
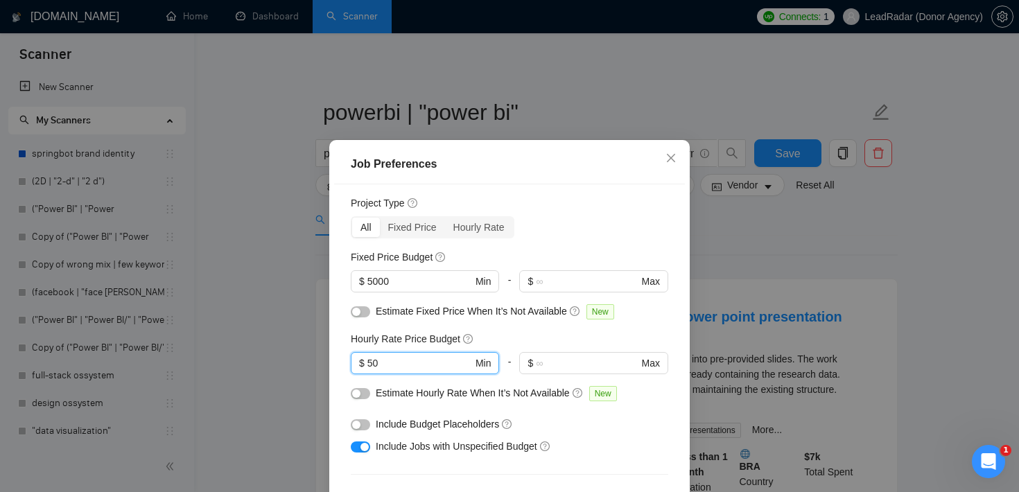
type input "50"
click at [359, 449] on button "button" at bounding box center [360, 447] width 19 height 11
click at [360, 397] on div "button" at bounding box center [356, 394] width 8 height 8
click at [356, 309] on div "button" at bounding box center [356, 312] width 8 height 8
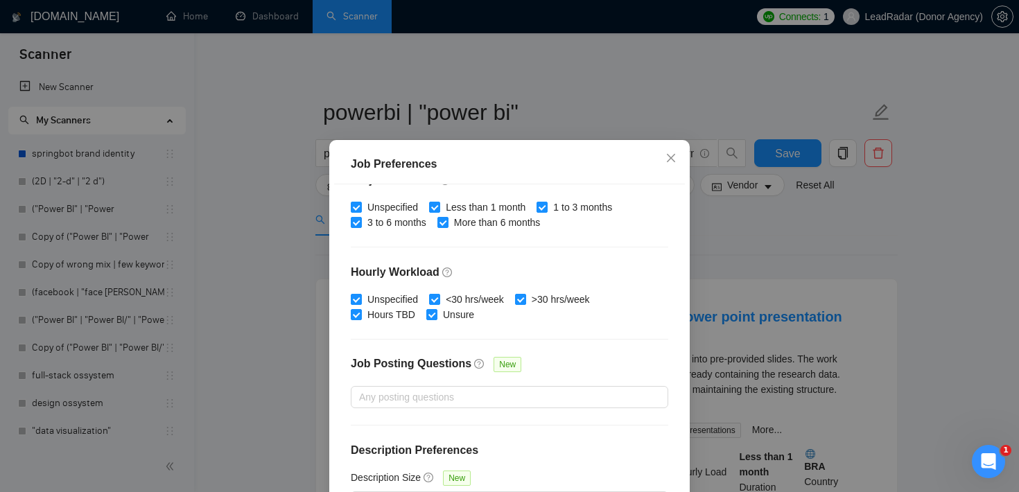
scroll to position [98, 0]
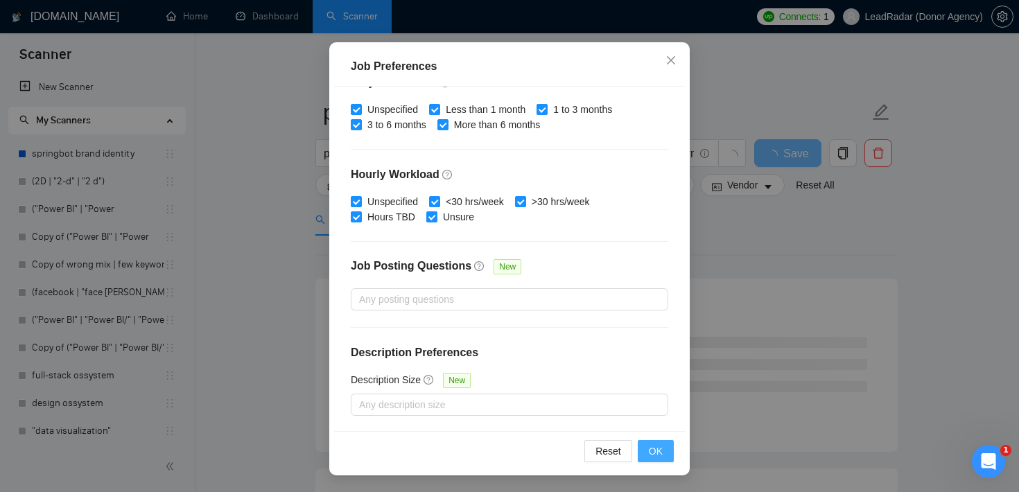
click at [652, 442] on button "OK" at bounding box center [656, 451] width 36 height 22
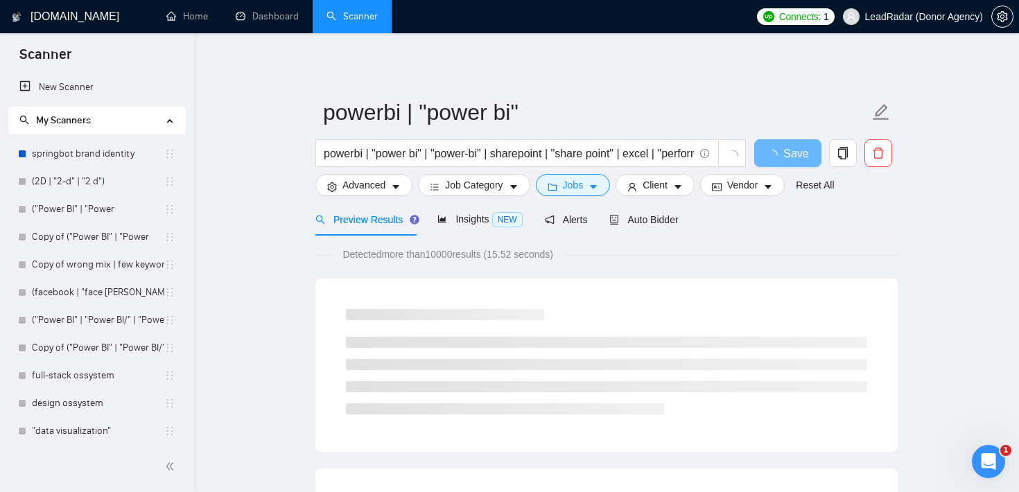
scroll to position [41, 0]
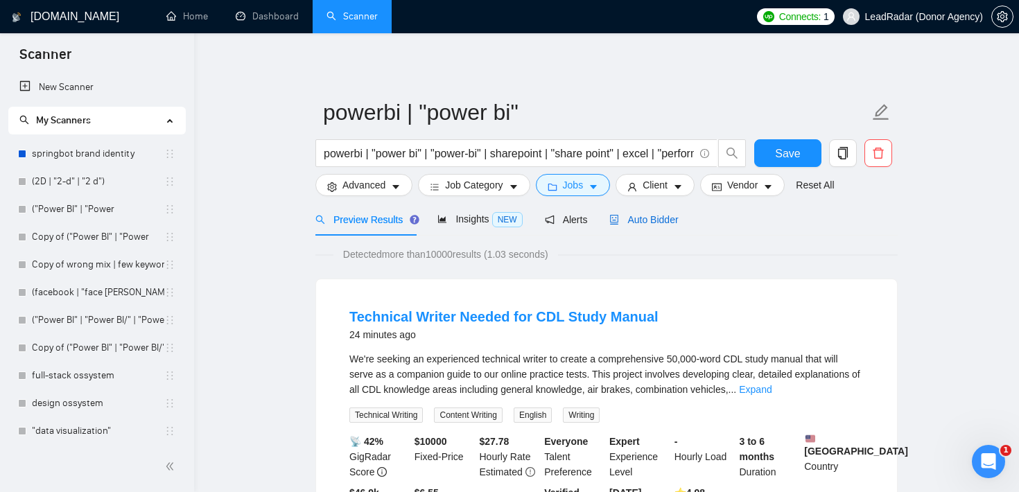
click at [671, 223] on span "Auto Bidder" at bounding box center [643, 219] width 69 height 11
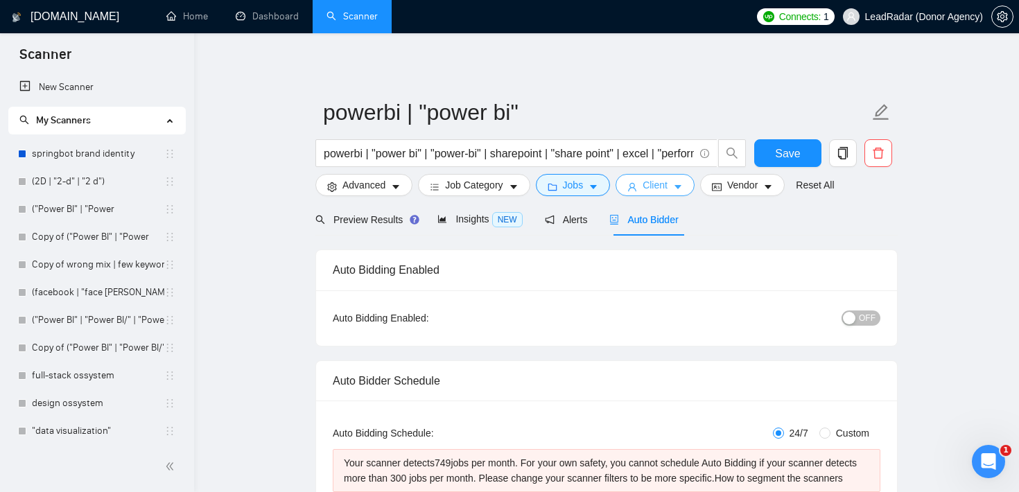
click at [676, 189] on button "Client" at bounding box center [655, 185] width 79 height 22
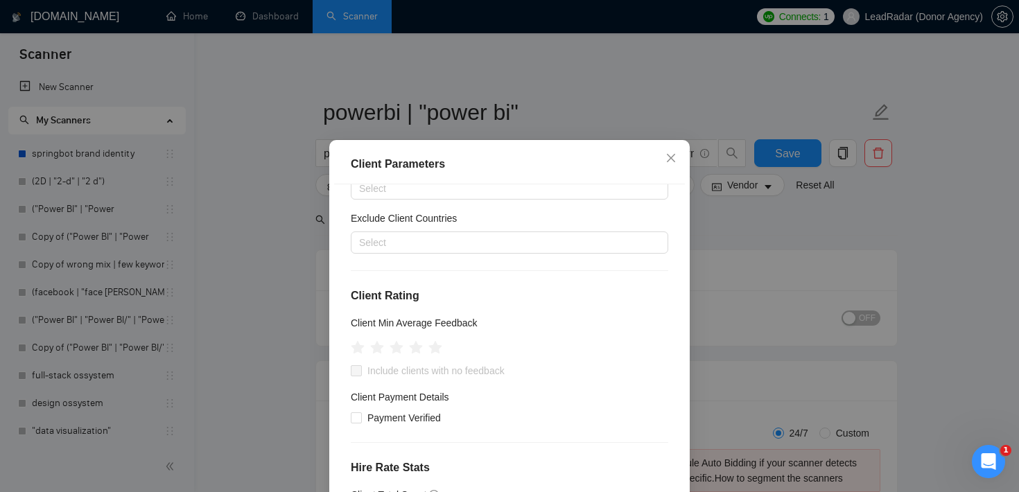
scroll to position [105, 0]
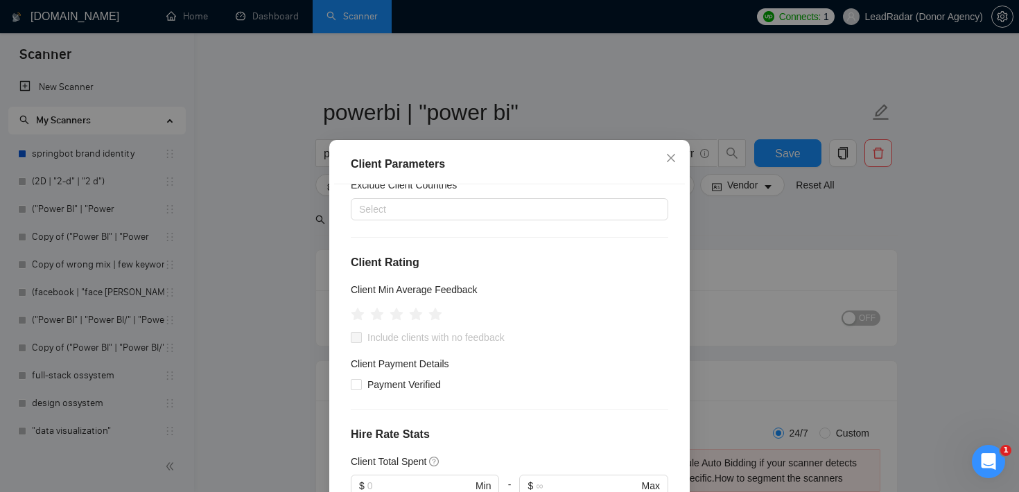
click at [941, 203] on div "Client Parameters Client Location Include Client Countries Select Exclude Clien…" at bounding box center [509, 246] width 1019 height 492
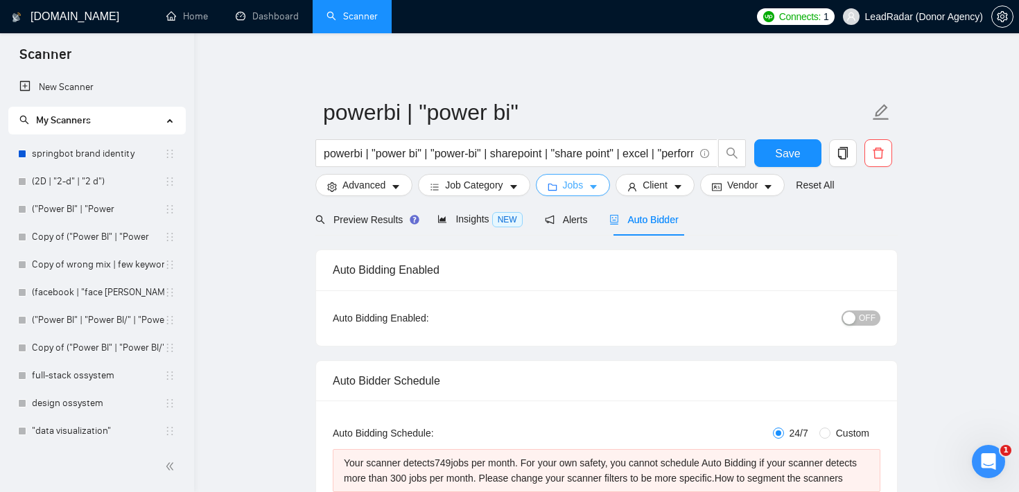
click at [568, 191] on span "Jobs" at bounding box center [573, 184] width 21 height 15
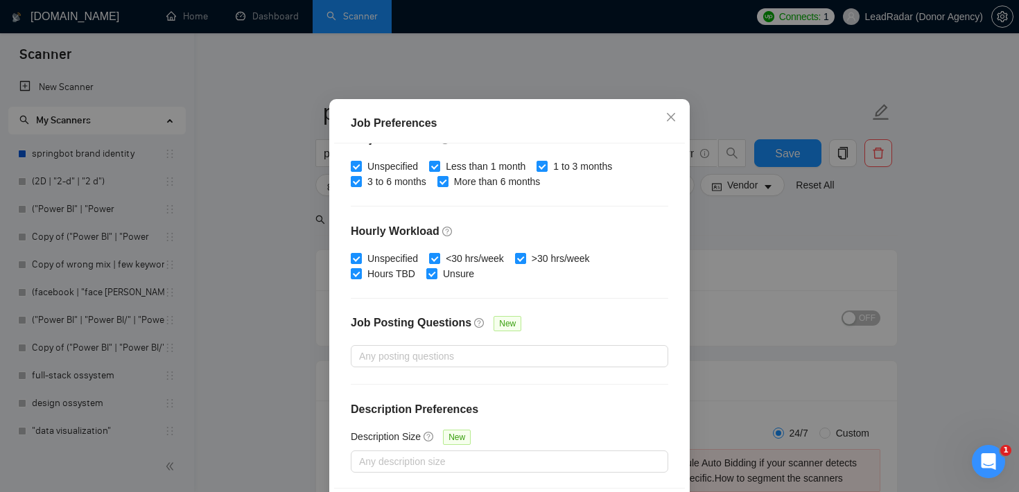
scroll to position [0, 0]
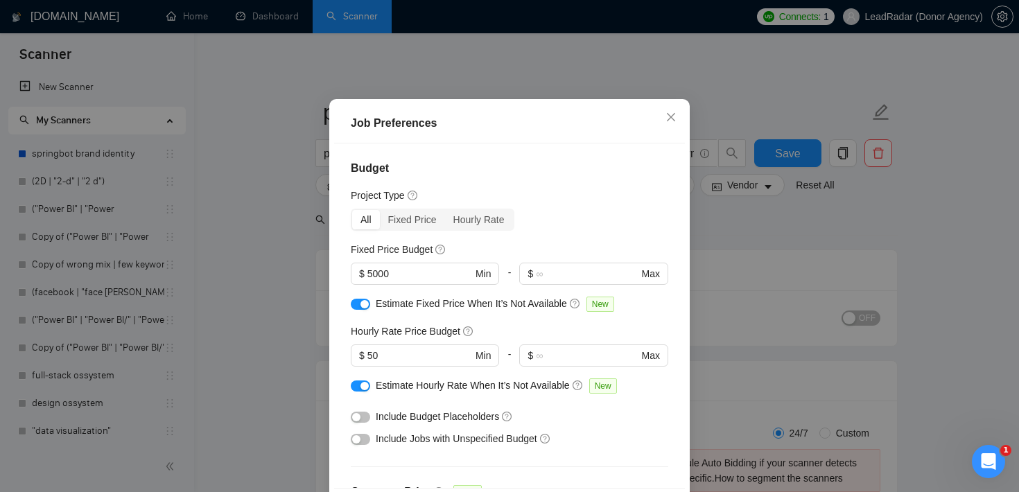
click at [749, 232] on div "Job Preferences Budget Project Type All Fixed Price Hourly Rate Fixed Price Bud…" at bounding box center [509, 246] width 1019 height 492
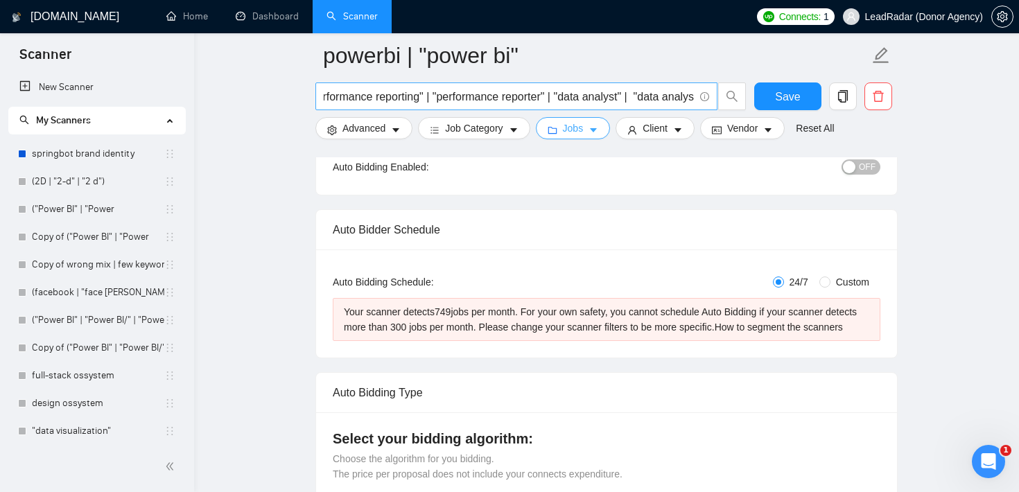
scroll to position [0, 508]
click at [690, 94] on input "powerbi | "power bi" | "power-bi" | sharepoint | "share point" | excel | "perfo…" at bounding box center [509, 96] width 370 height 17
type input "powerbi | "power bi" | "power-bi" | sharepoint | "share point" | excel | "perfo…"
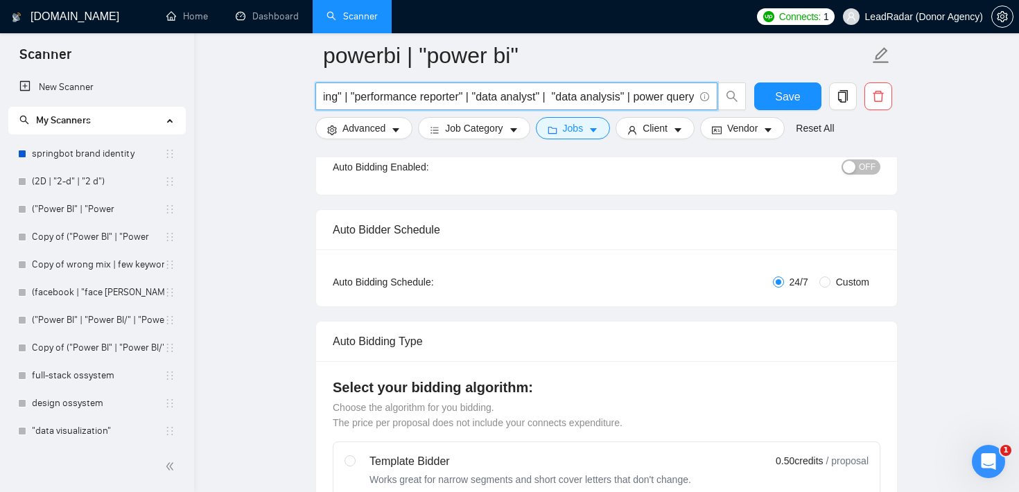
scroll to position [0, 579]
type input "powerbi | "power bi" | "power-bi" | sharepoint | "share point" | excel | "perfo…"
click at [634, 96] on input "powerbi | "power bi" | "power-bi" | sharepoint | "share point" | excel | "perfo…" at bounding box center [509, 96] width 370 height 17
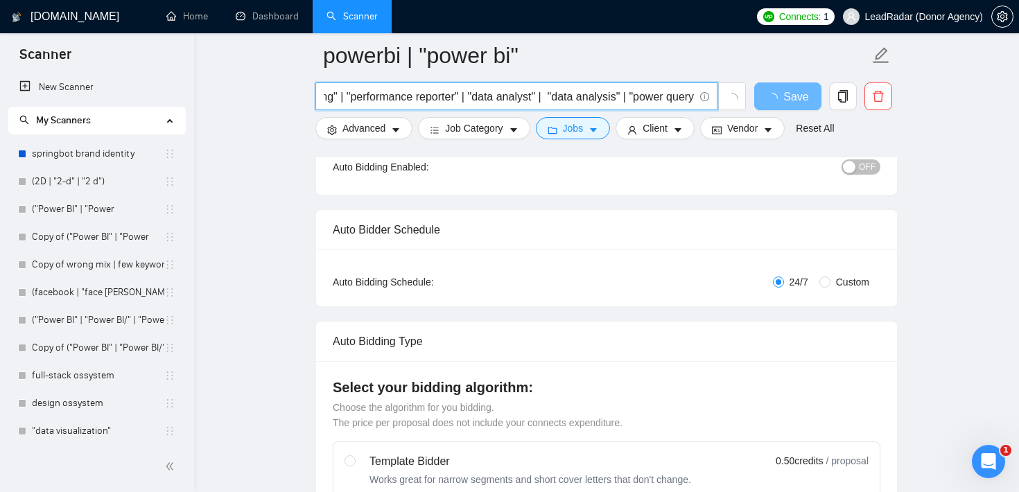
click at [693, 96] on input "powerbi | "power bi" | "power-bi" | sharepoint | "share point" | excel | "perfo…" at bounding box center [509, 96] width 370 height 17
drag, startPoint x: 618, startPoint y: 98, endPoint x: 209, endPoint y: 42, distance: 413.7
type input ""power query""
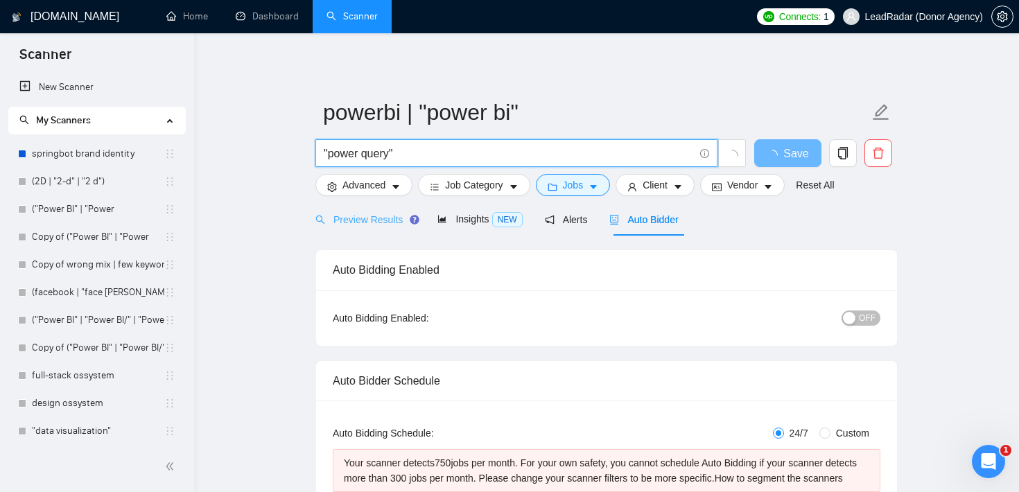
type input ""power query""
click at [383, 216] on span "Preview Results" at bounding box center [365, 219] width 100 height 11
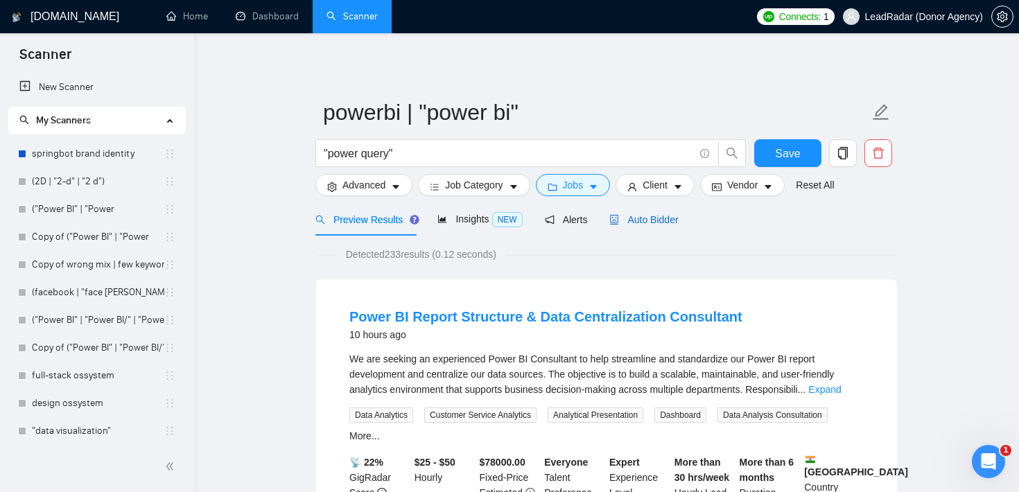
click at [666, 219] on span "Auto Bidder" at bounding box center [643, 219] width 69 height 11
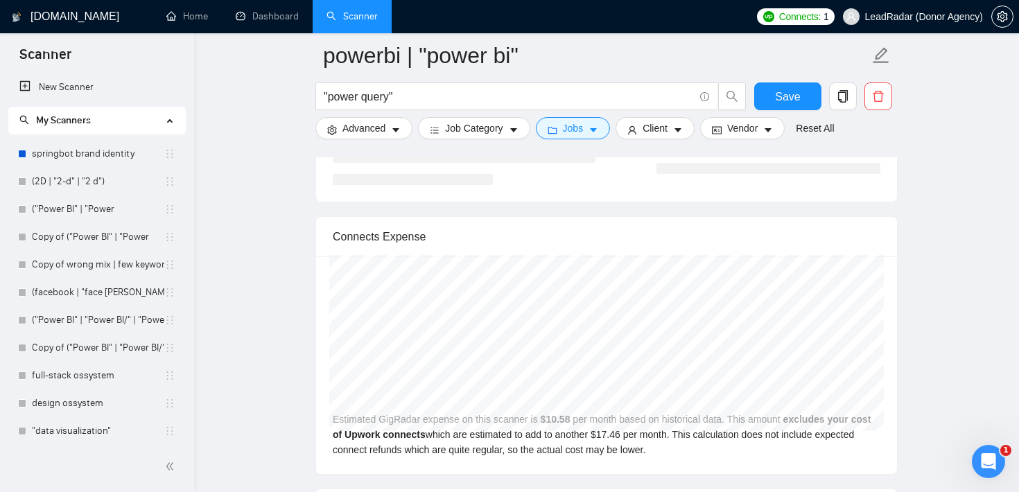
scroll to position [2766, 0]
click at [565, 126] on button "Jobs" at bounding box center [573, 128] width 75 height 22
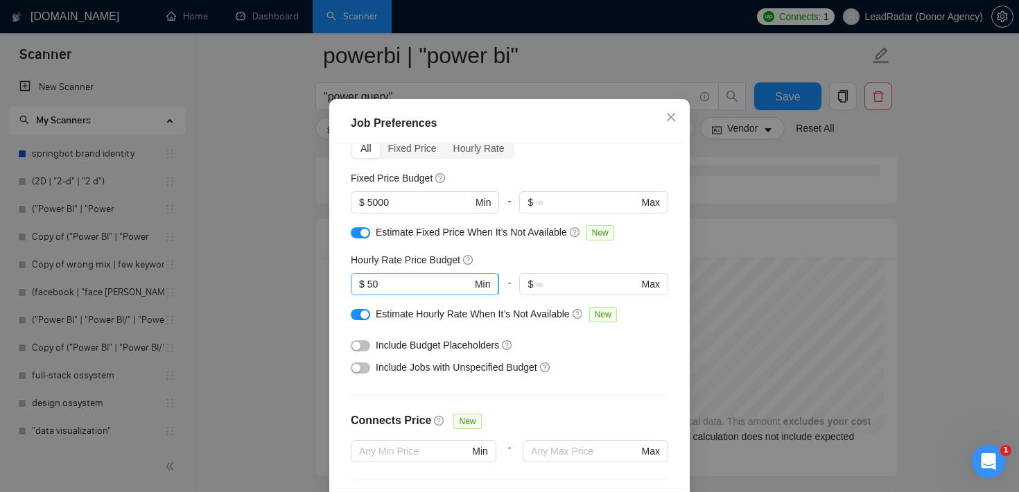
scroll to position [72, 0]
click at [358, 372] on div "button" at bounding box center [356, 367] width 8 height 8
click at [361, 351] on button "button" at bounding box center [360, 345] width 19 height 11
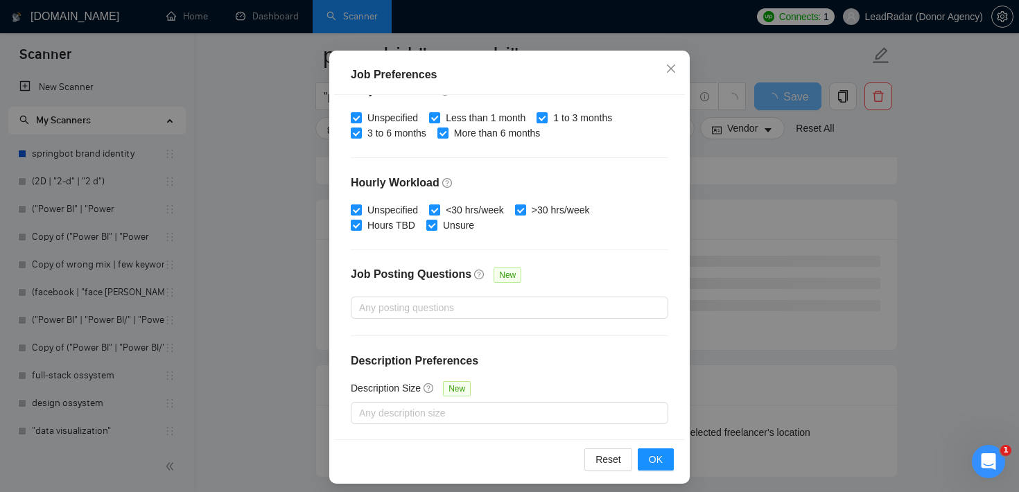
scroll to position [98, 0]
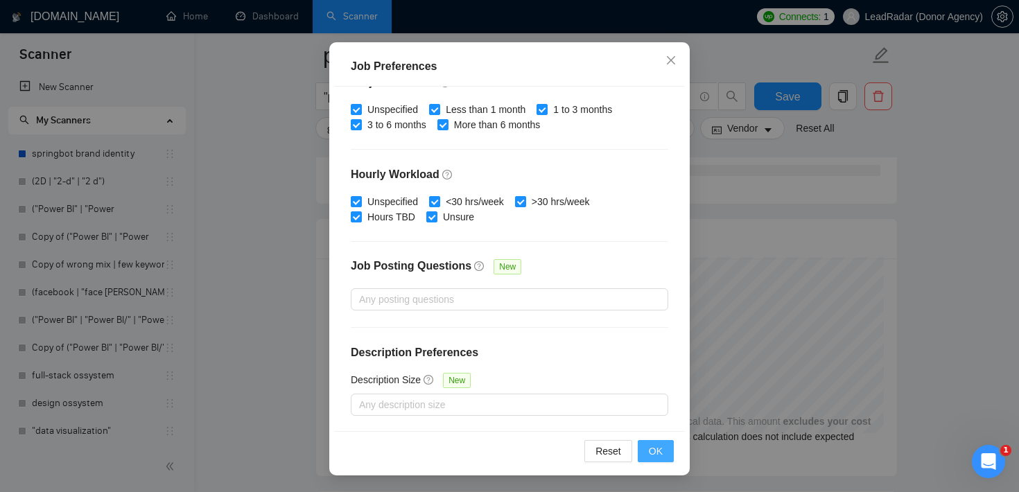
click at [651, 449] on span "OK" at bounding box center [656, 451] width 14 height 15
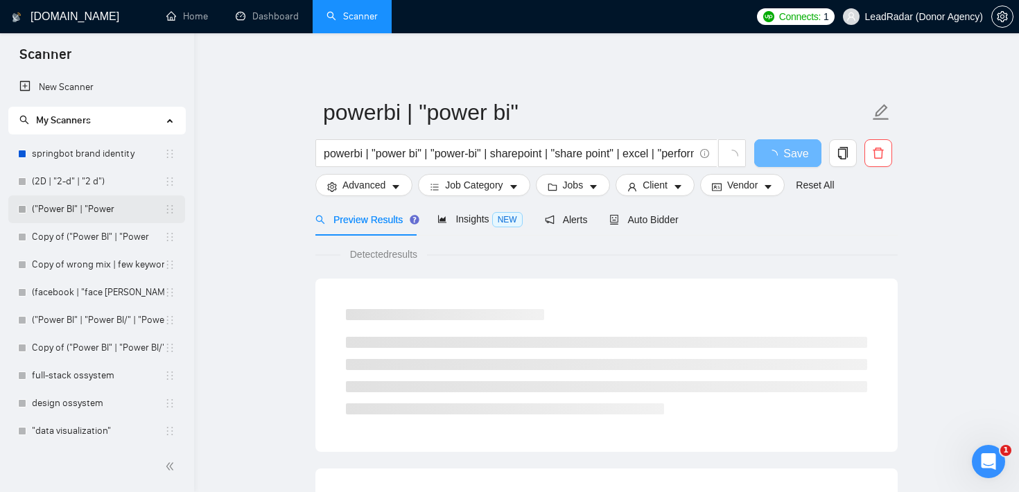
click at [42, 207] on link "("Power BI" | "Power" at bounding box center [98, 210] width 132 height 28
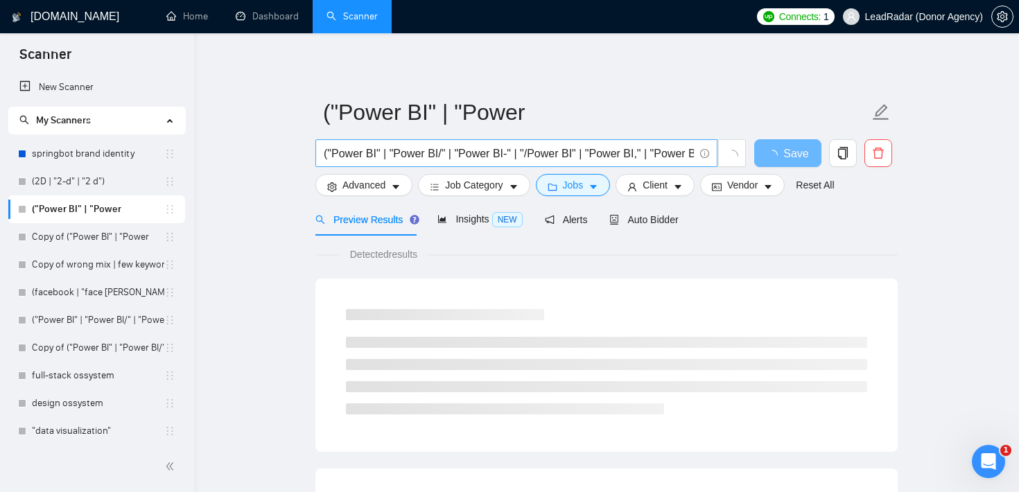
click at [578, 147] on input "("Power BI" | "Power BI/" | "Power BI-" | "/Power BI" | "Power BI," | "Power BI…" at bounding box center [509, 153] width 370 height 17
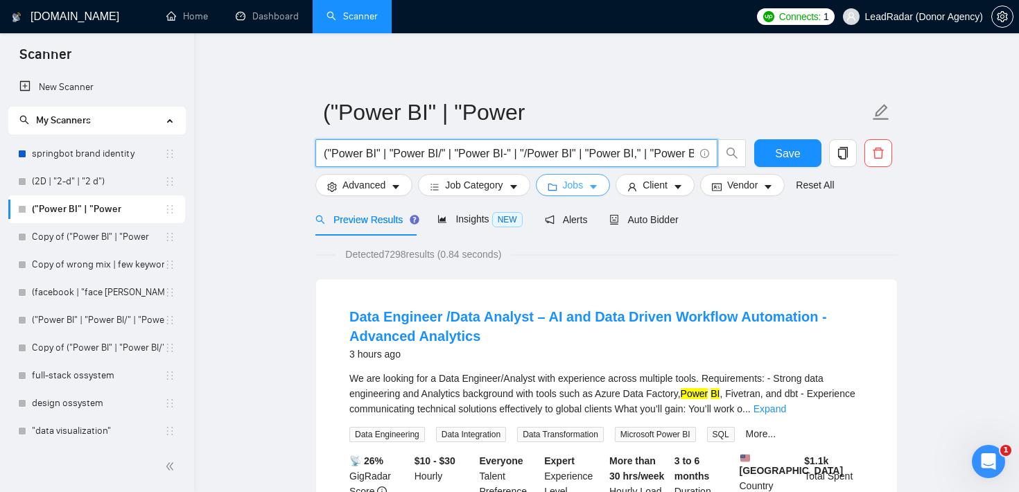
click at [572, 182] on span "Jobs" at bounding box center [573, 184] width 21 height 15
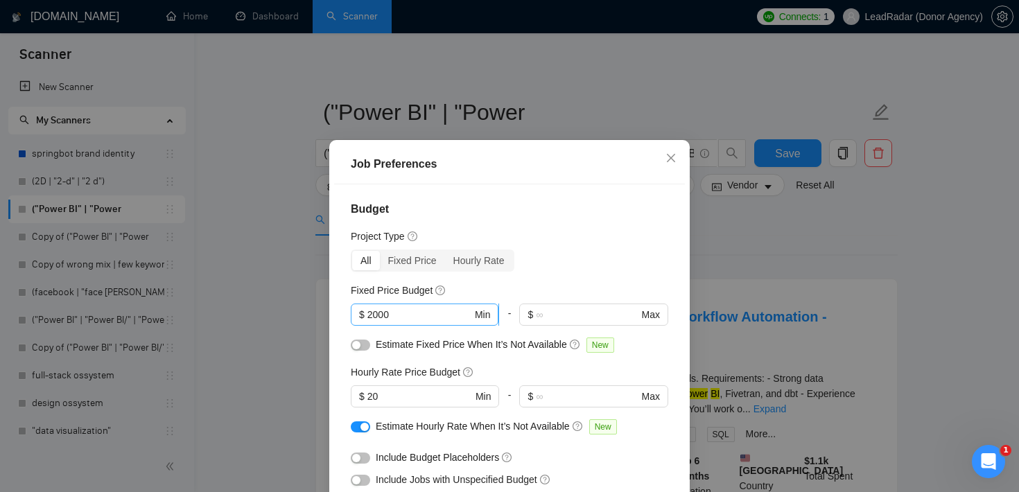
click at [390, 315] on input "2000" at bounding box center [419, 314] width 105 height 15
click at [392, 397] on input "20" at bounding box center [419, 396] width 105 height 15
type input "2"
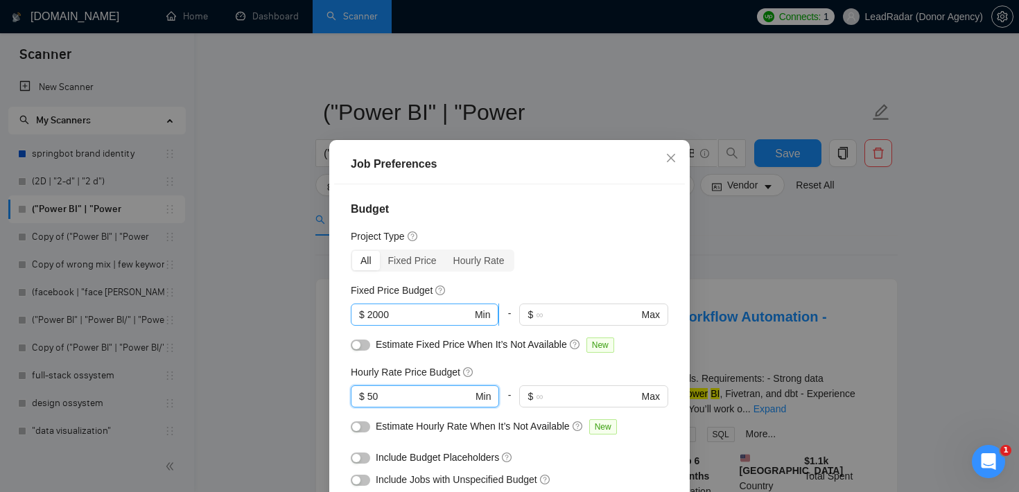
type input "50"
click at [389, 318] on input "2000" at bounding box center [419, 314] width 105 height 15
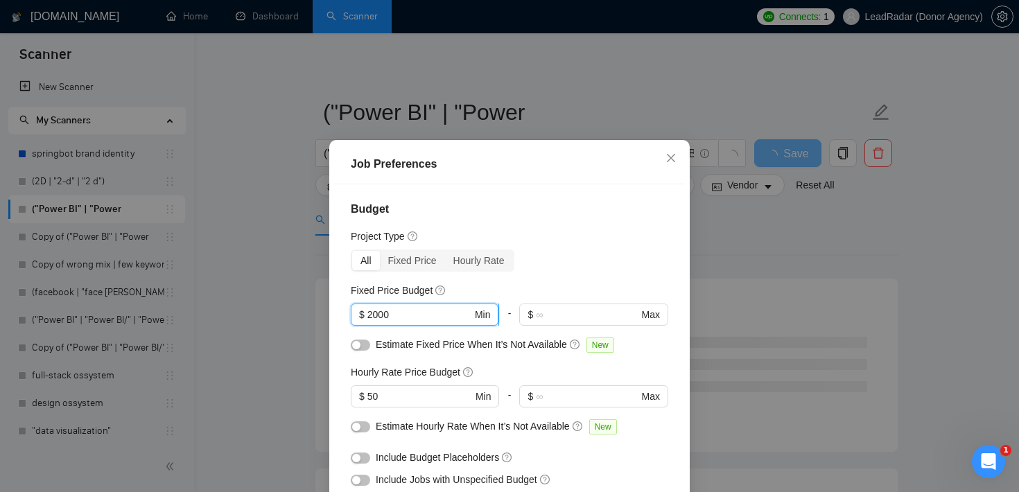
click at [389, 318] on input "2000" at bounding box center [419, 314] width 105 height 15
type input "5000"
click at [594, 279] on div "Budget Project Type All Fixed Price Hourly Rate Fixed Price Budget 5000 $ 5000 …" at bounding box center [509, 356] width 351 height 345
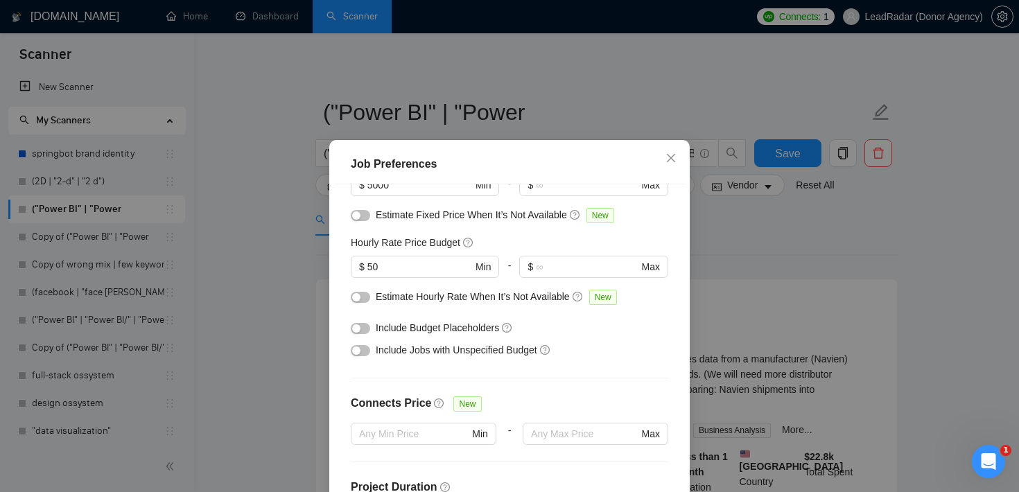
scroll to position [76, 0]
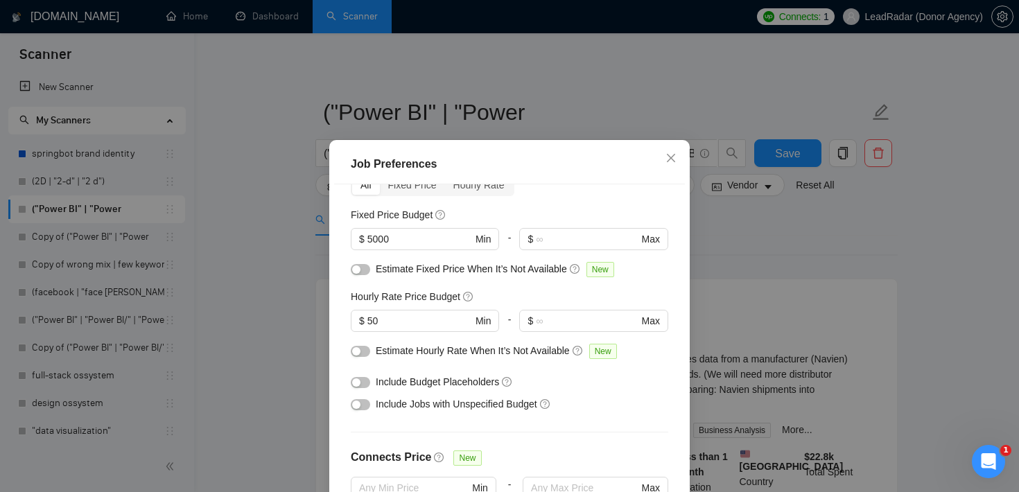
click at [361, 352] on button "button" at bounding box center [360, 351] width 19 height 11
click at [363, 275] on div at bounding box center [360, 268] width 19 height 15
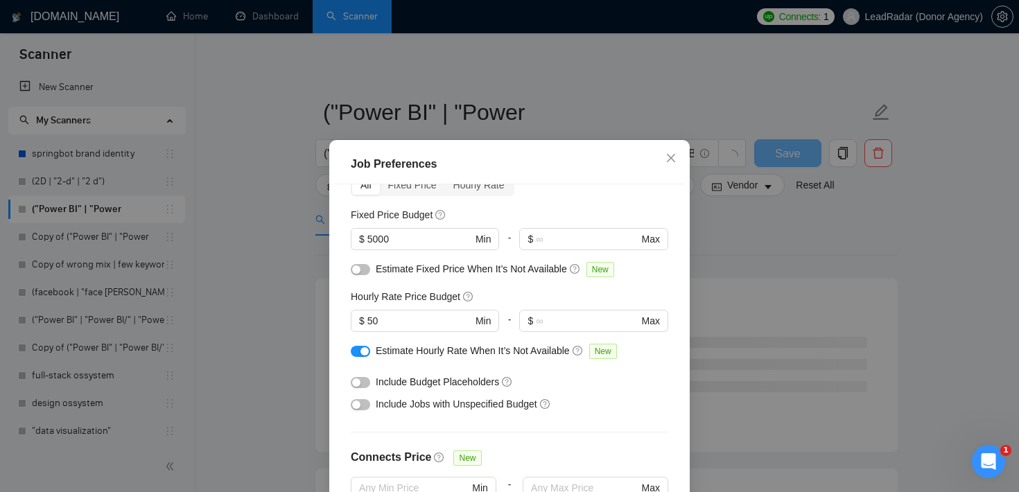
click at [362, 274] on button "button" at bounding box center [360, 269] width 19 height 11
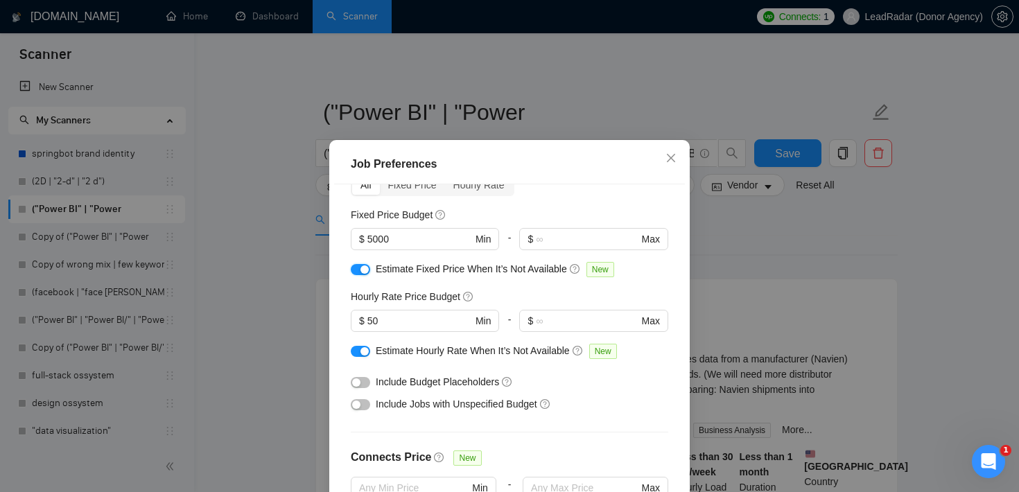
scroll to position [437, 0]
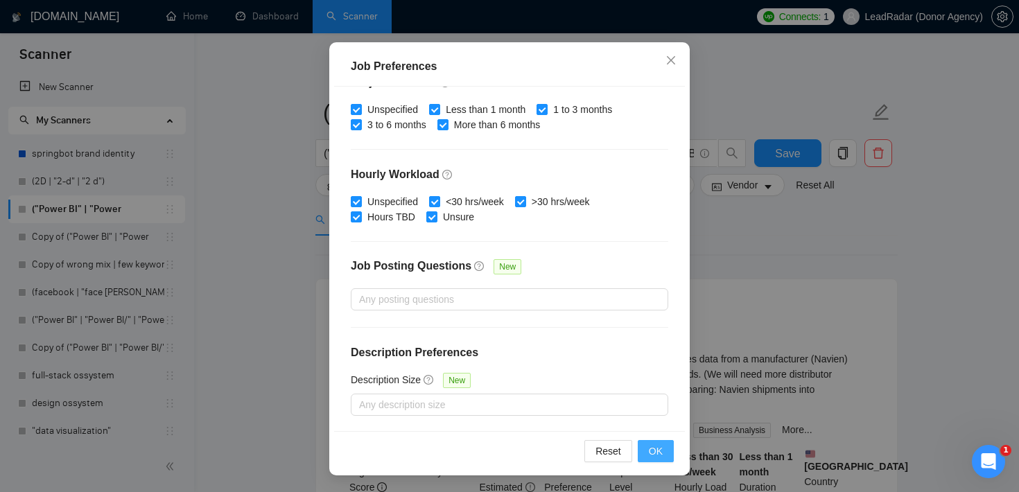
click at [652, 446] on span "OK" at bounding box center [656, 451] width 14 height 15
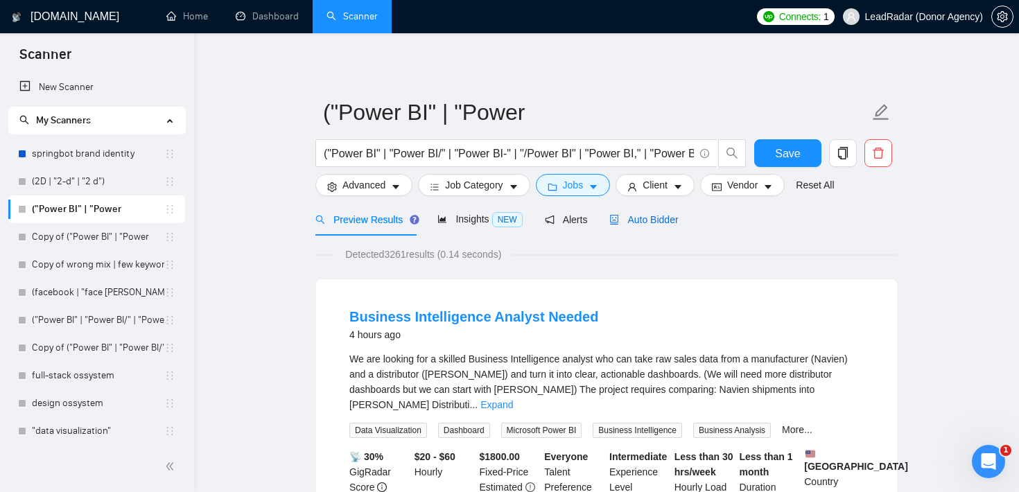
click at [649, 216] on span "Auto Bidder" at bounding box center [643, 219] width 69 height 11
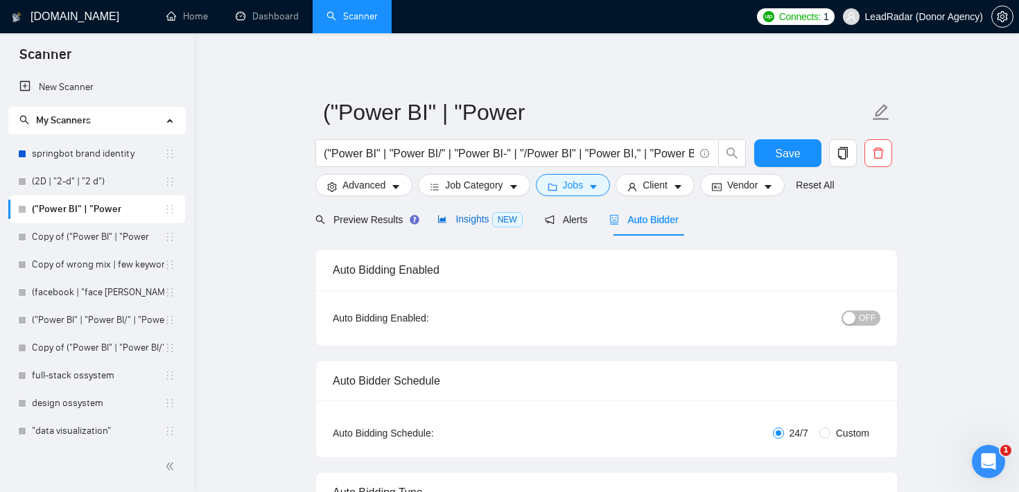
click at [476, 225] on span "Insights NEW" at bounding box center [479, 219] width 85 height 11
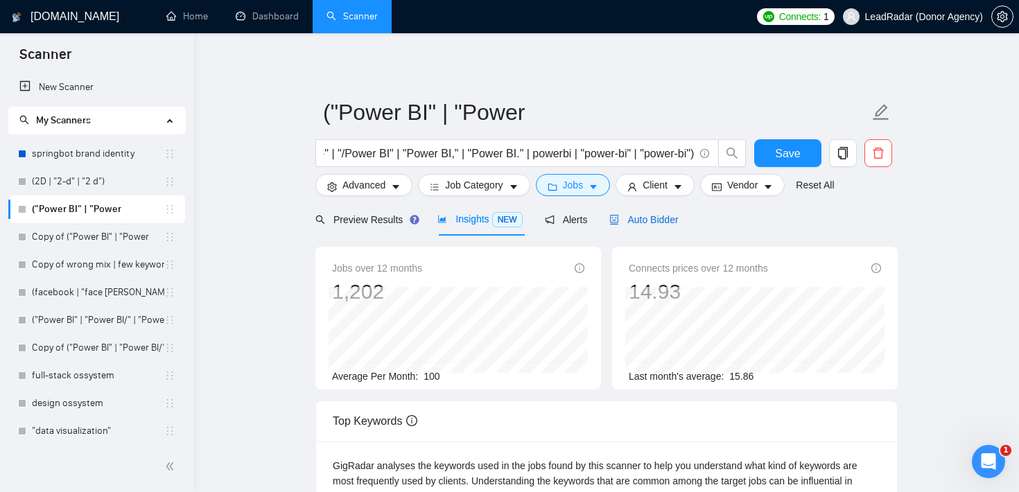
click at [648, 212] on div "Auto Bidder" at bounding box center [643, 219] width 69 height 15
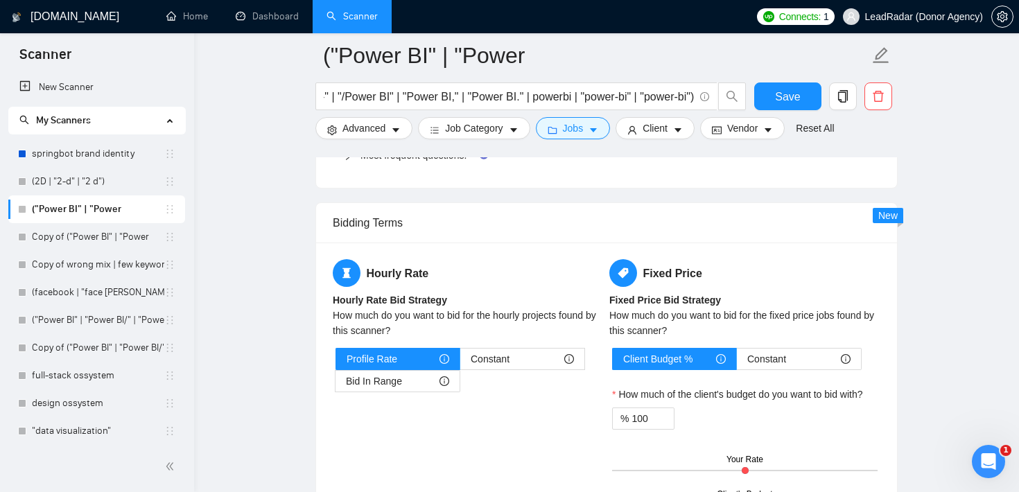
scroll to position [2068, 0]
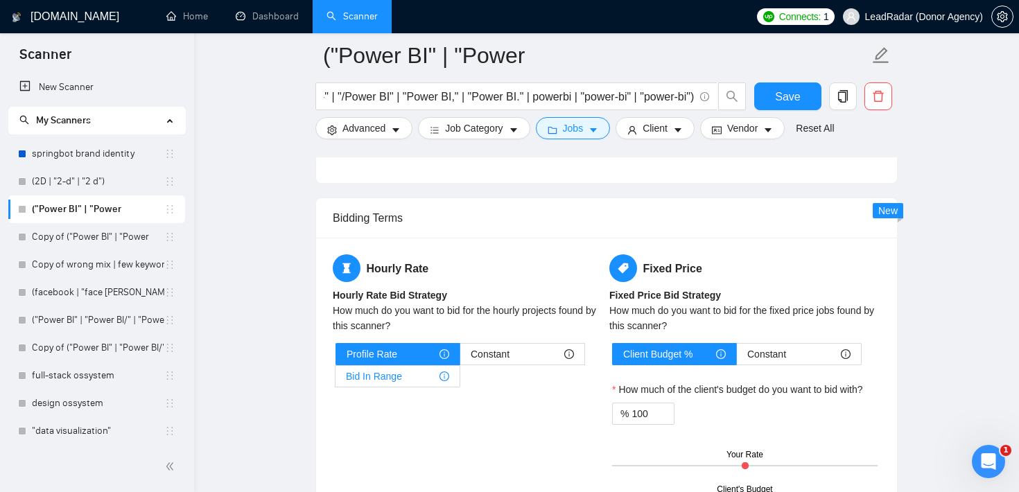
click at [417, 381] on div "Bid In Range" at bounding box center [397, 376] width 103 height 21
click at [336, 380] on input "Bid In Range" at bounding box center [336, 380] width 0 height 0
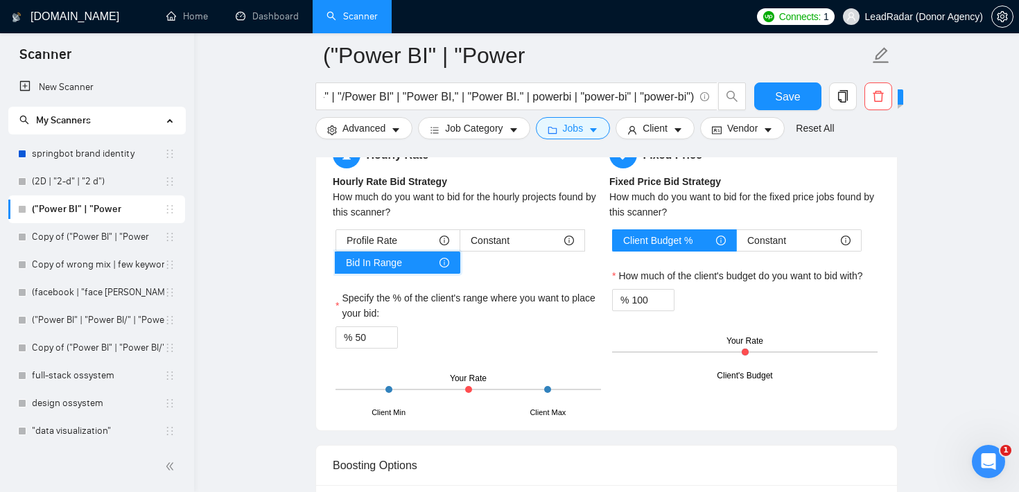
scroll to position [2185, 0]
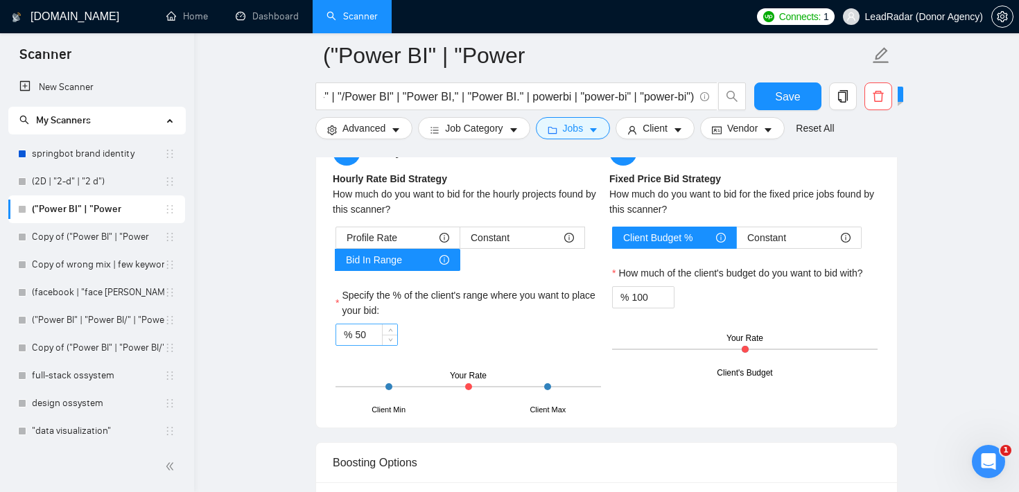
click at [367, 336] on input "50" at bounding box center [376, 334] width 42 height 21
